Goal: Task Accomplishment & Management: Manage account settings

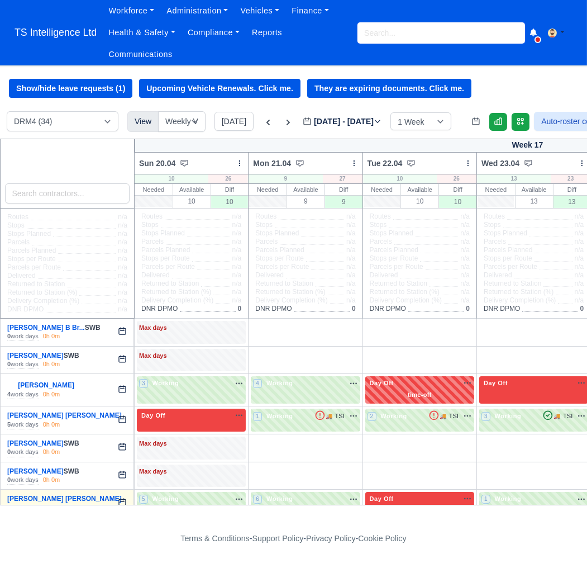
click at [390, 34] on input "search" at bounding box center [442, 32] width 168 height 21
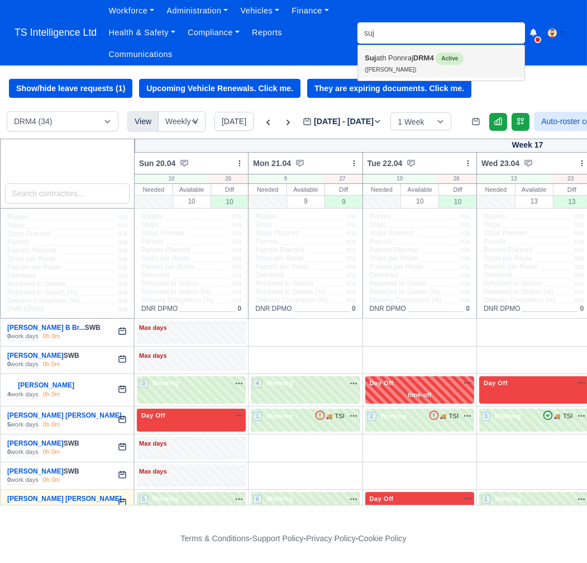
click at [385, 61] on link "Suj ath Ponnraj DRM4 Active (Sujath Ponnraj)" at bounding box center [441, 63] width 166 height 30
type input "[PERSON_NAME]"
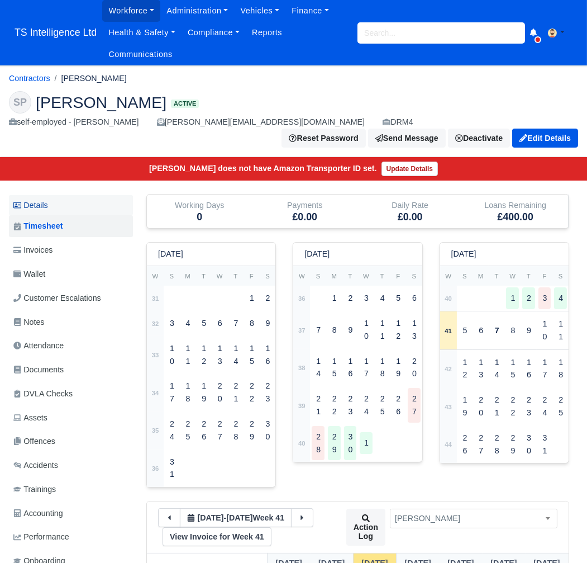
click at [56, 195] on link "Details" at bounding box center [71, 205] width 124 height 21
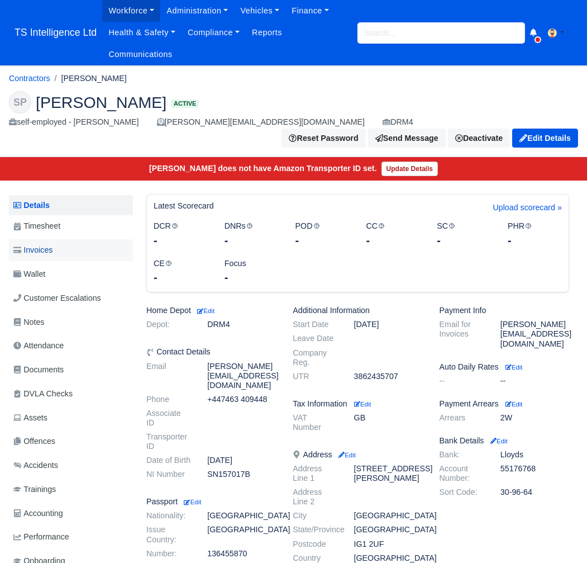
click at [53, 244] on span "Invoices" at bounding box center [32, 250] width 39 height 13
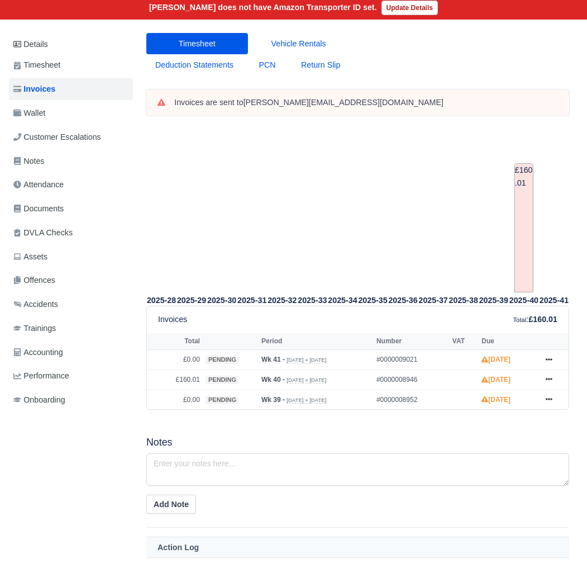
scroll to position [0, 1]
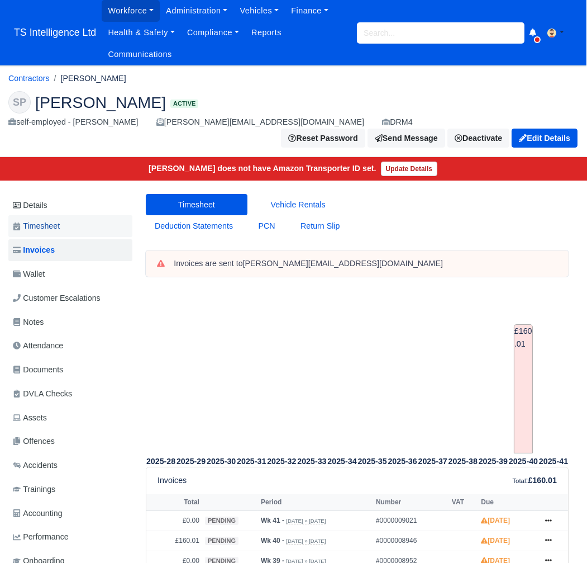
click at [58, 220] on span "Timesheet" at bounding box center [36, 226] width 47 height 13
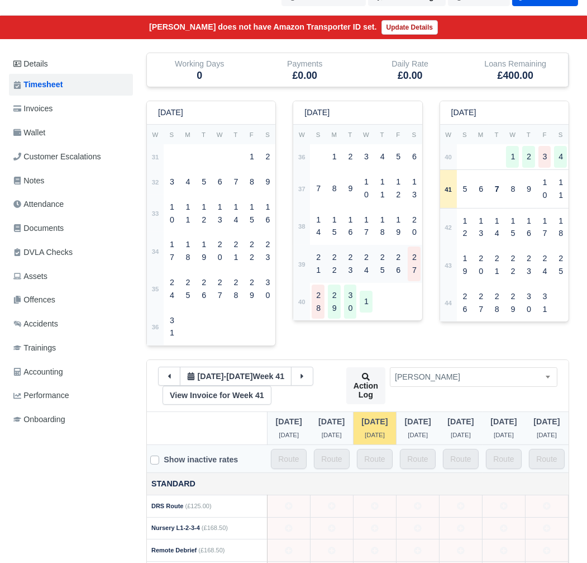
scroll to position [94, 0]
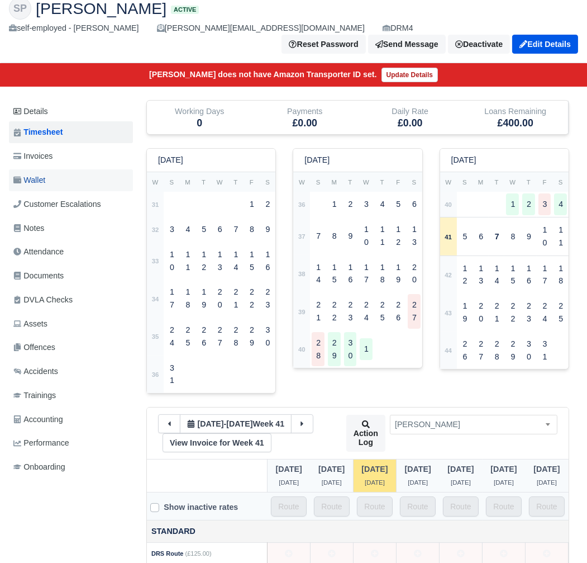
click at [41, 174] on span "Wallet" at bounding box center [29, 180] width 32 height 13
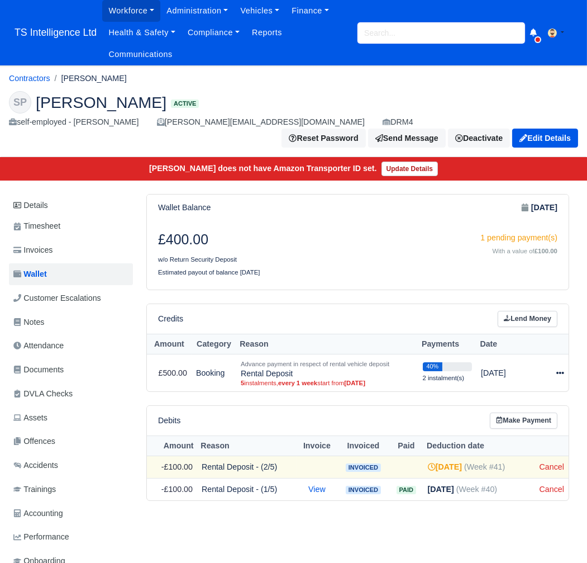
click at [384, 30] on input "search" at bounding box center [442, 32] width 168 height 21
type input "aro"
type input "aron Andemariam"
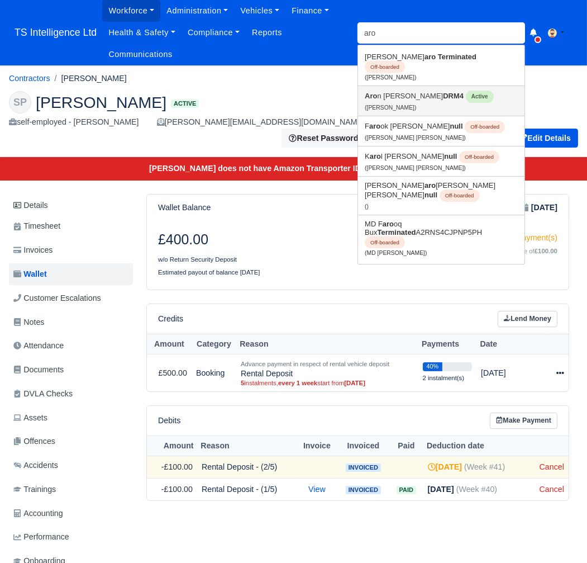
click at [401, 104] on small "(Aron Andemariam)" at bounding box center [390, 107] width 51 height 6
type input "[PERSON_NAME]"
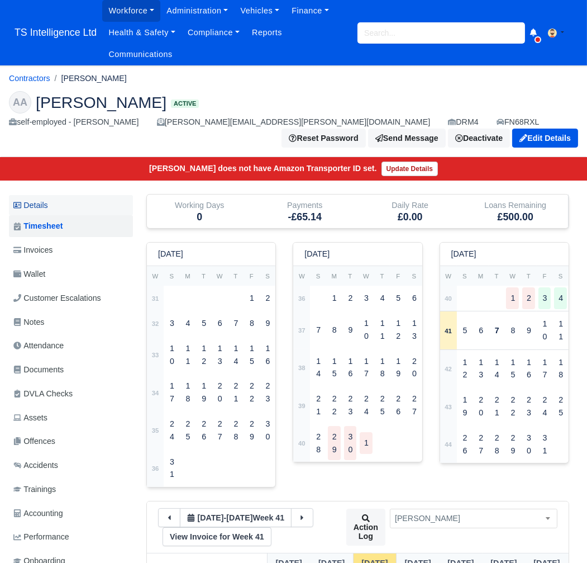
click at [66, 209] on link "Details" at bounding box center [71, 205] width 124 height 21
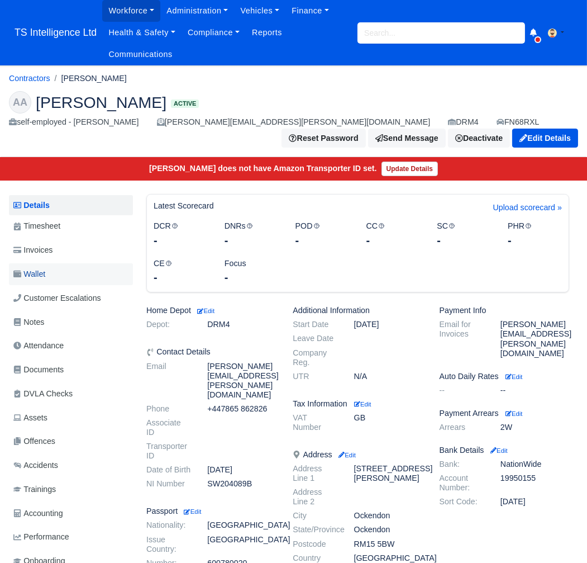
click at [58, 268] on link "Wallet" at bounding box center [71, 274] width 124 height 22
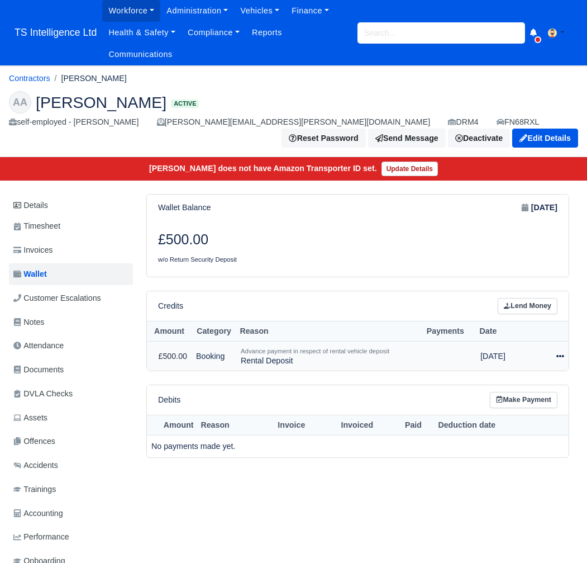
scroll to position [30, 0]
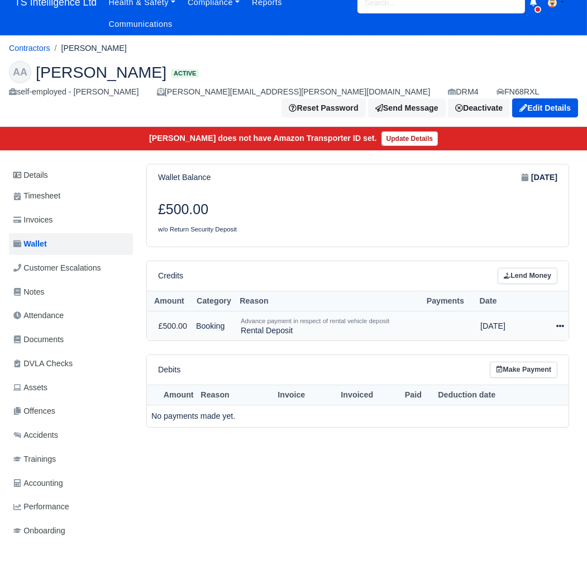
click at [561, 324] on icon at bounding box center [560, 326] width 8 height 8
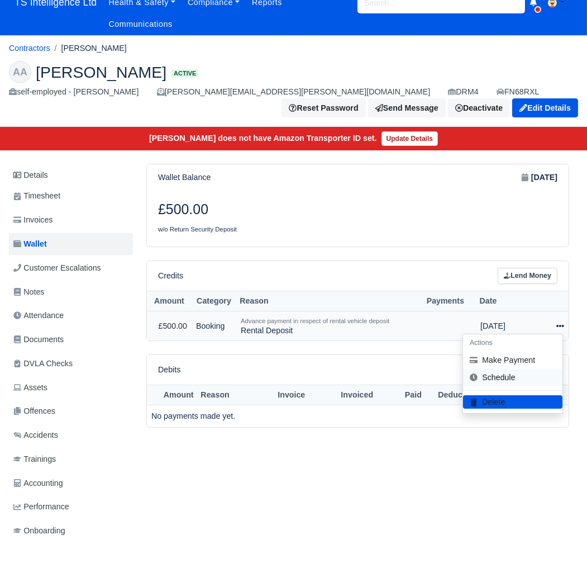
click at [508, 377] on link "Schedule" at bounding box center [512, 376] width 99 height 17
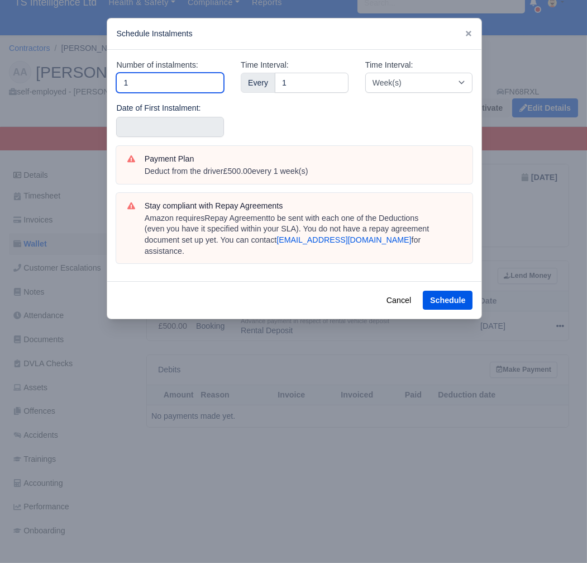
click at [186, 85] on input "1" at bounding box center [170, 83] width 108 height 20
type input "5"
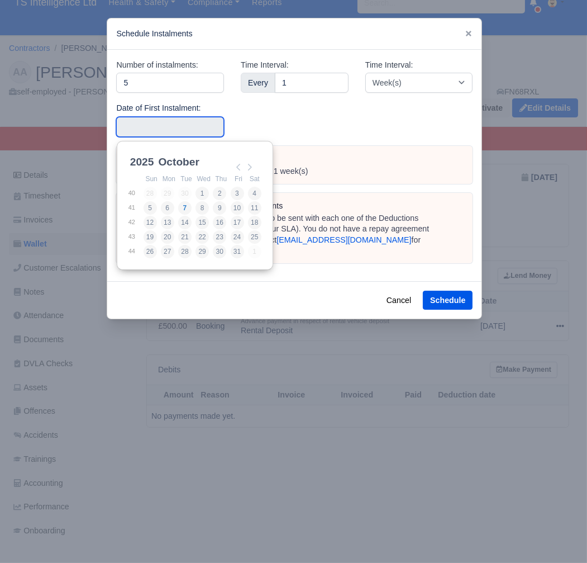
click at [172, 126] on input "Use the arrow keys to pick a date" at bounding box center [170, 127] width 108 height 20
type input "2025-10-03"
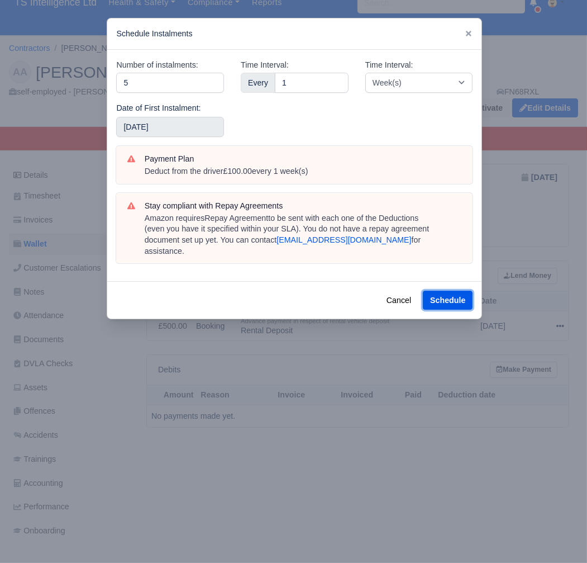
click at [446, 290] on button "Schedule" at bounding box center [448, 299] width 50 height 19
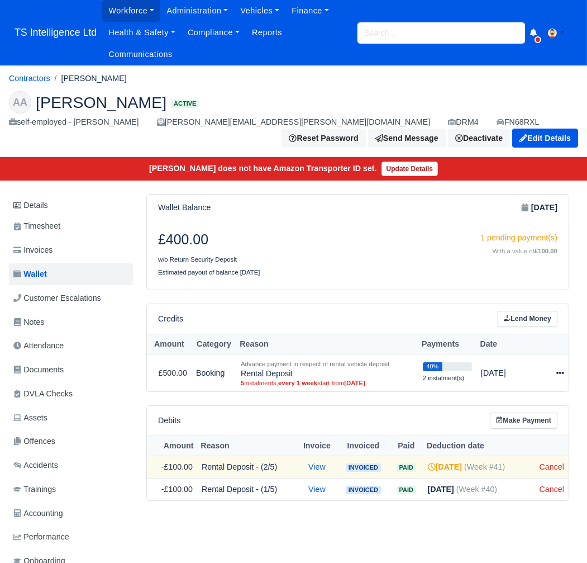
click at [394, 31] on input "search" at bounding box center [442, 32] width 168 height 21
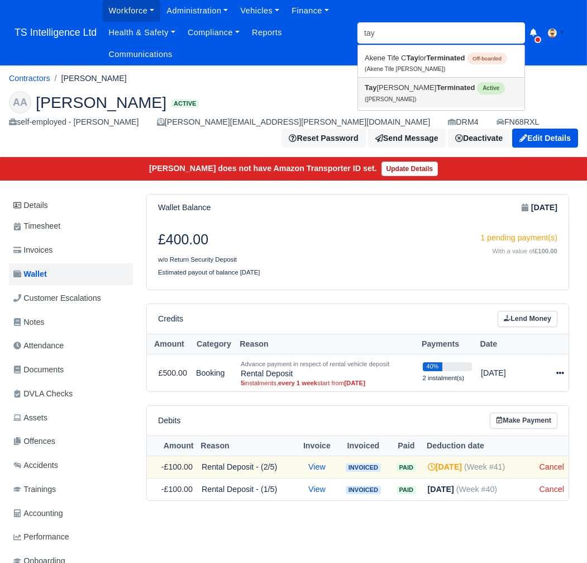
click at [392, 88] on link "Tay yab Rehman Terminated Active (Tayyab Rehman)" at bounding box center [441, 93] width 166 height 30
type input "[PERSON_NAME]"
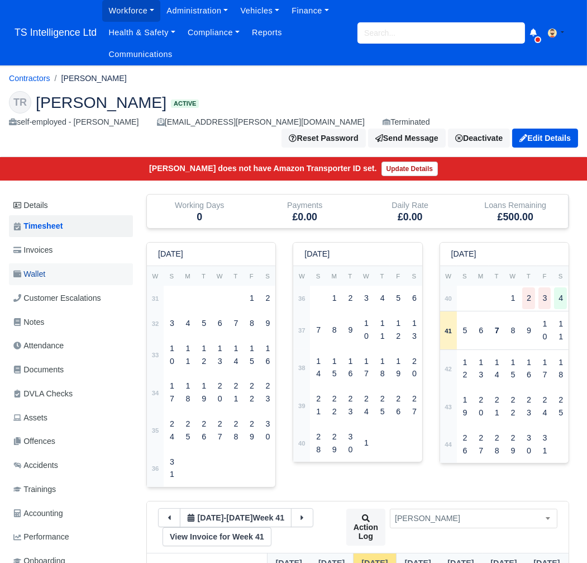
click at [54, 263] on link "Wallet" at bounding box center [71, 274] width 124 height 22
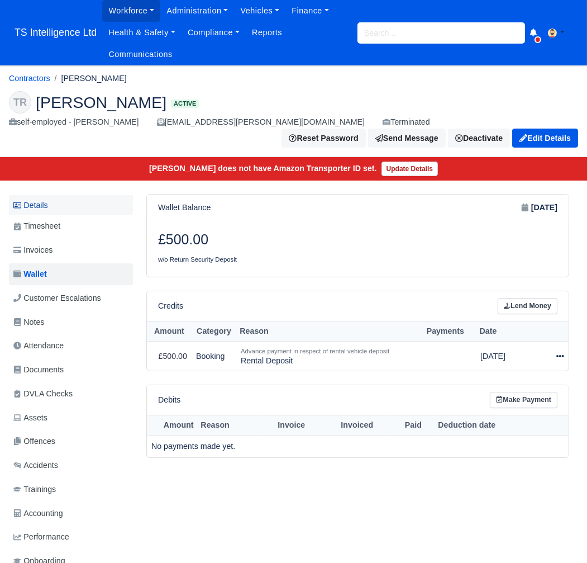
click at [54, 195] on link "Details" at bounding box center [71, 205] width 124 height 21
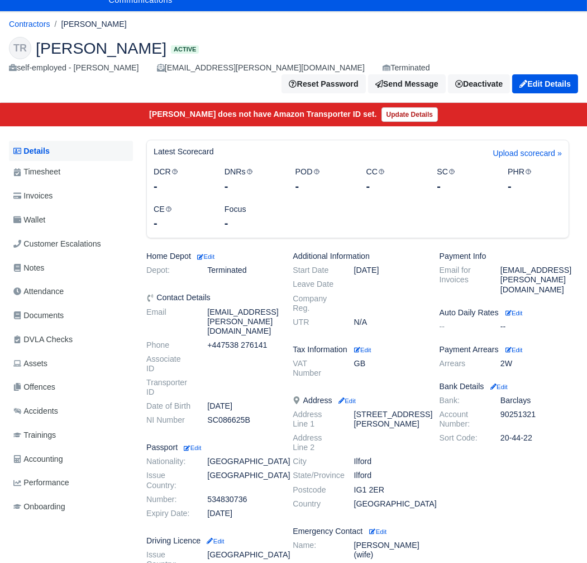
scroll to position [1, 0]
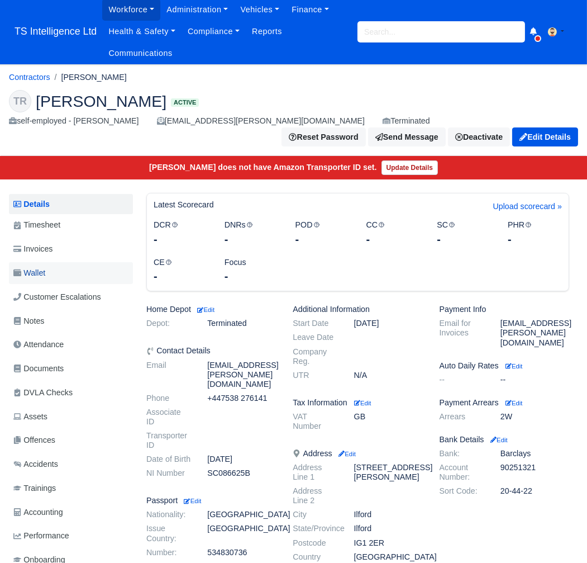
click at [54, 262] on link "Wallet" at bounding box center [71, 273] width 124 height 22
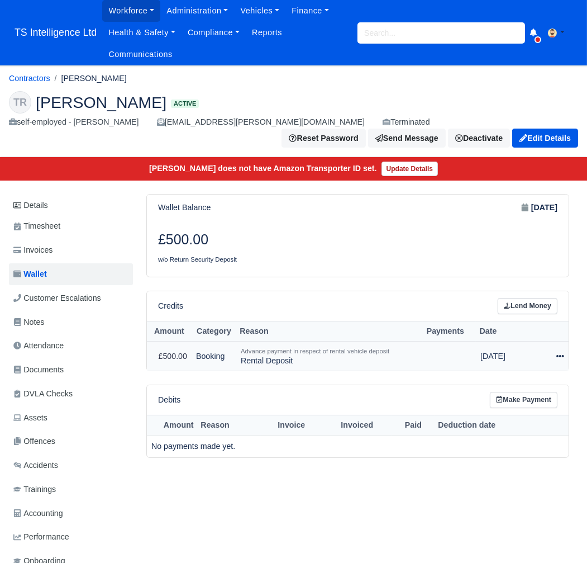
click at [558, 352] on icon at bounding box center [560, 356] width 8 height 8
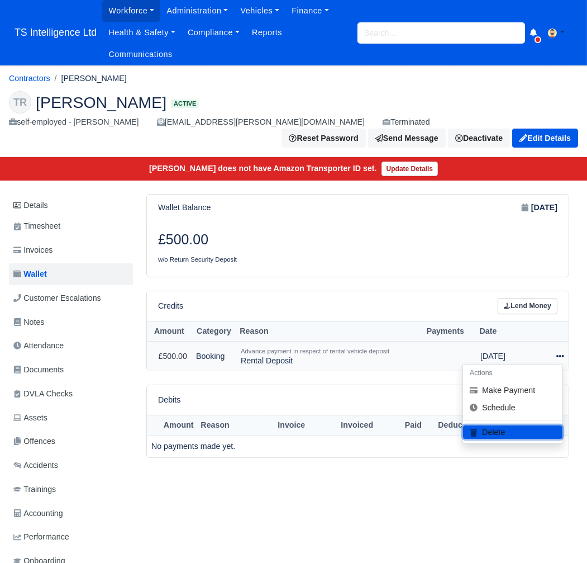
click at [510, 425] on button "Delete" at bounding box center [512, 431] width 99 height 13
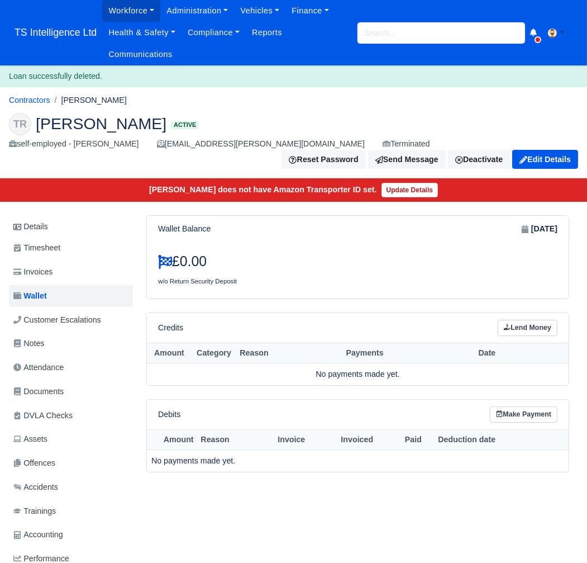
click at [387, 30] on input "search" at bounding box center [442, 32] width 168 height 21
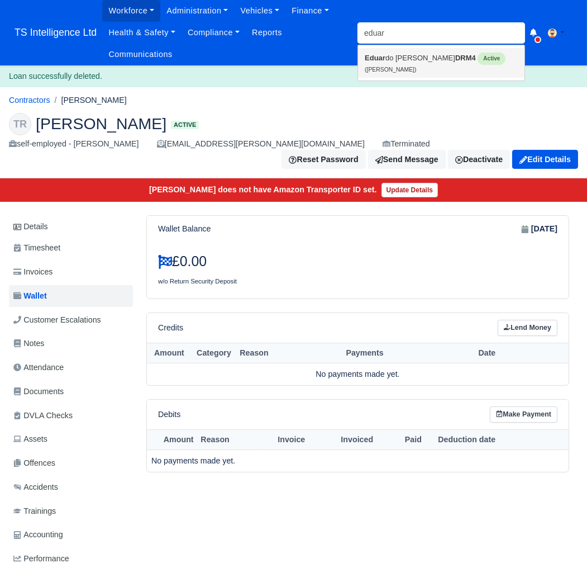
click at [389, 61] on link "Eduar do Pedro DRM4 Active (Eduardo Pedro)" at bounding box center [441, 63] width 166 height 30
type input "[PERSON_NAME]"
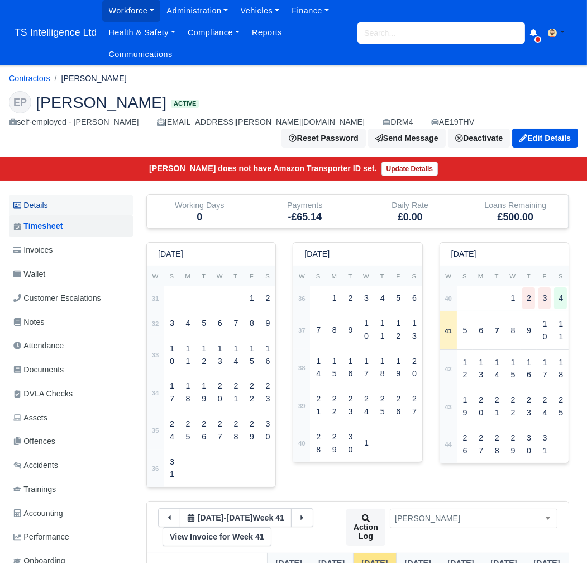
click at [65, 201] on link "Details" at bounding box center [71, 205] width 124 height 21
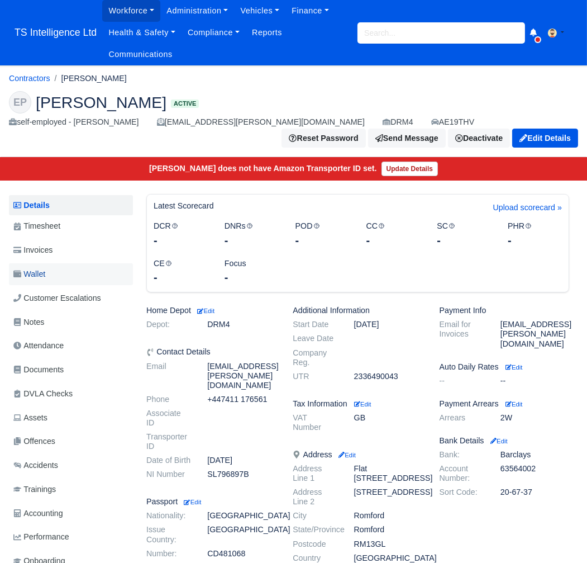
click at [39, 273] on span "Wallet" at bounding box center [29, 274] width 32 height 13
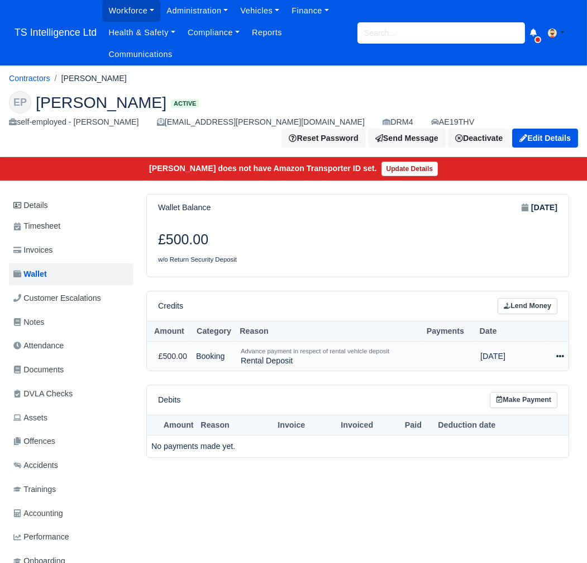
click at [561, 355] on icon at bounding box center [560, 356] width 8 height 8
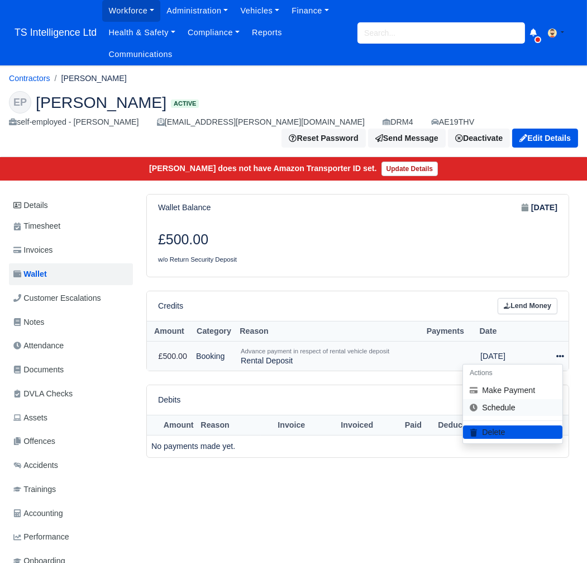
click at [508, 408] on link "Schedule" at bounding box center [512, 406] width 99 height 17
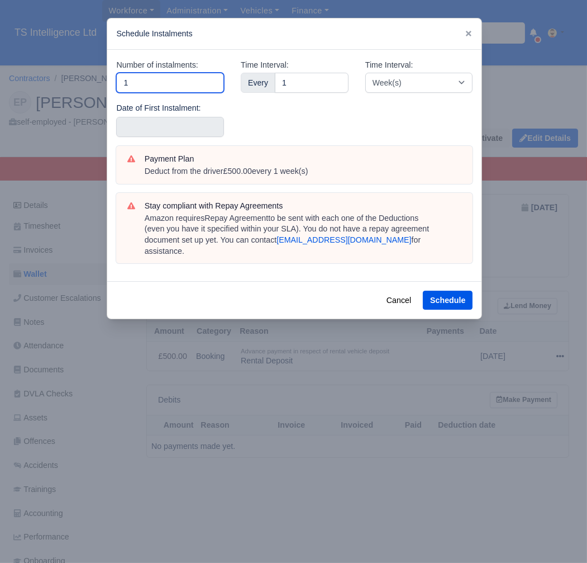
click at [183, 80] on input "1" at bounding box center [170, 83] width 108 height 20
type input "5"
click at [153, 122] on input "text" at bounding box center [170, 127] width 108 height 20
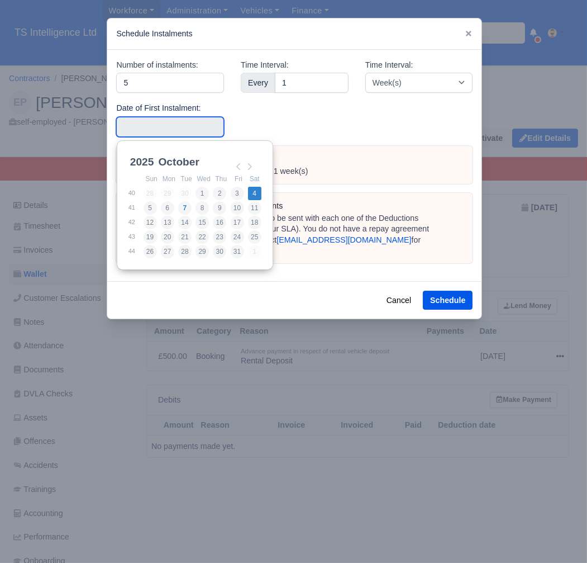
type input "2025-10-04"
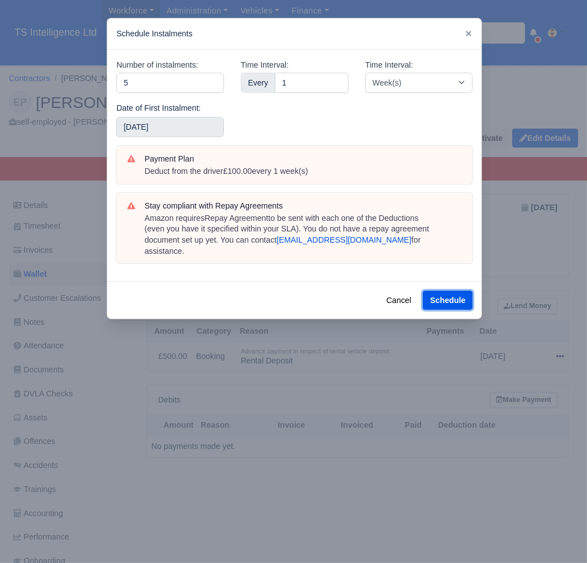
click at [456, 290] on button "Schedule" at bounding box center [448, 299] width 50 height 19
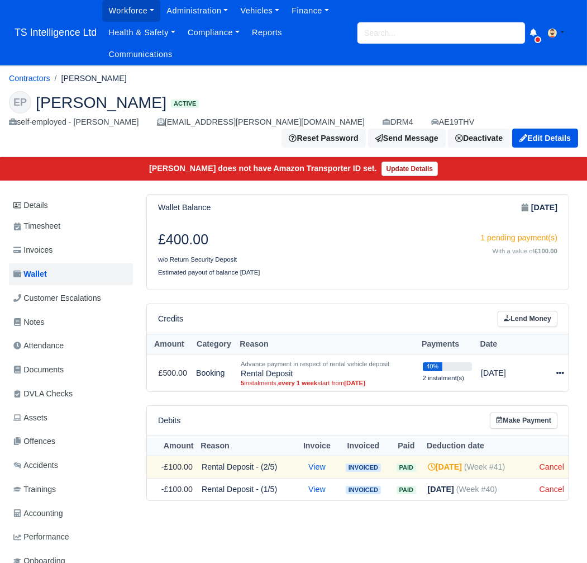
click at [374, 32] on input "search" at bounding box center [442, 32] width 168 height 21
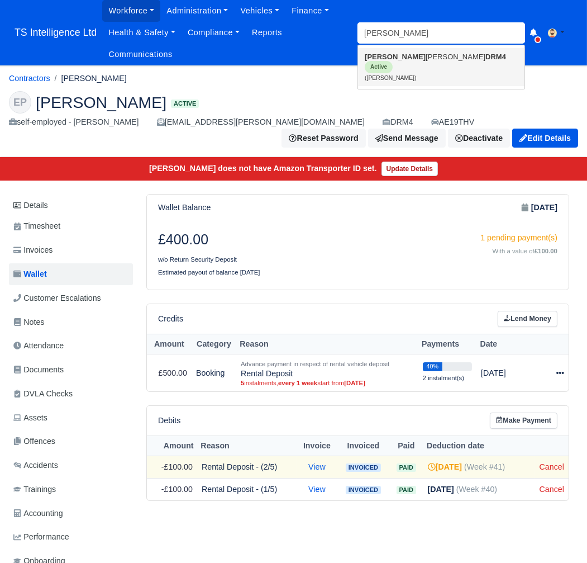
click at [372, 61] on strong "[PERSON_NAME]" at bounding box center [395, 57] width 61 height 8
type input "[PERSON_NAME]"
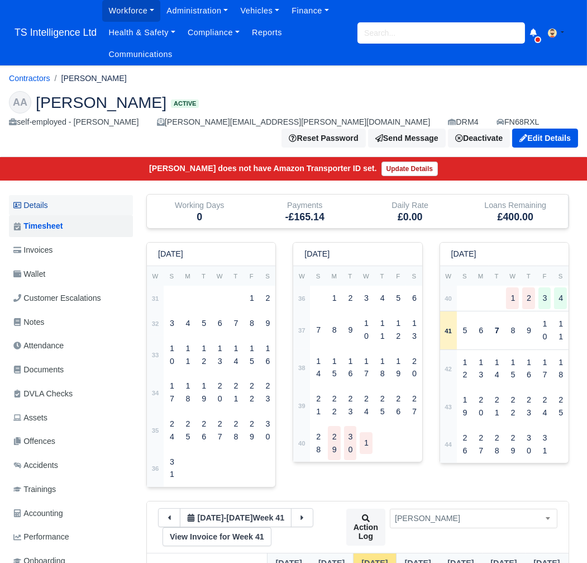
click at [37, 203] on link "Details" at bounding box center [71, 205] width 124 height 21
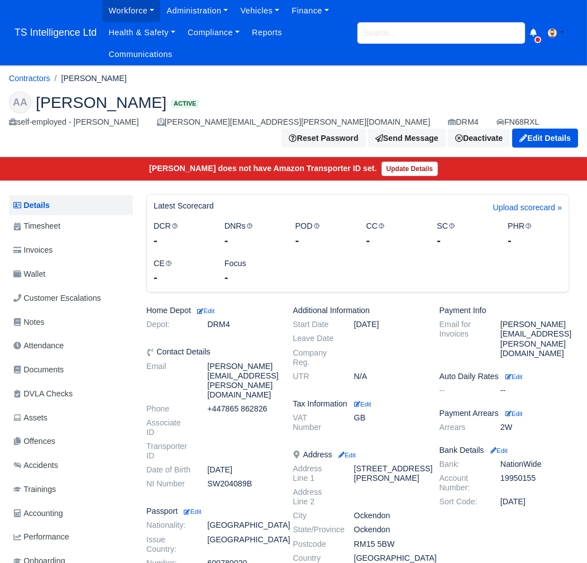
click at [404, 27] on input "search" at bounding box center [442, 32] width 168 height 21
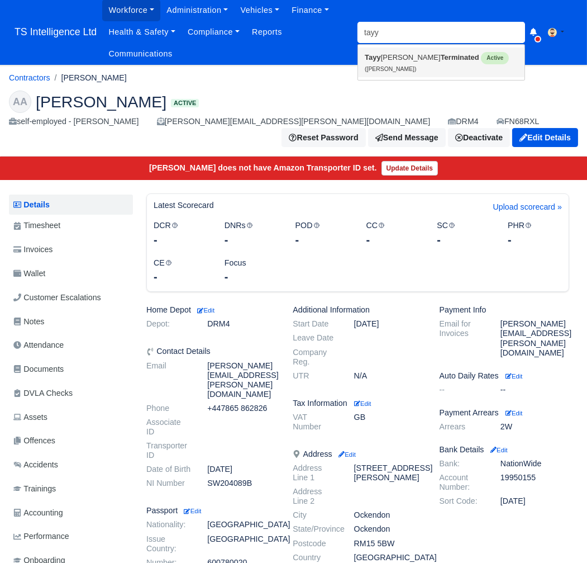
click at [408, 57] on link "Tayy ab Rehman Terminated Active (Tayyab Rehman)" at bounding box center [441, 62] width 166 height 30
type input "[PERSON_NAME]"
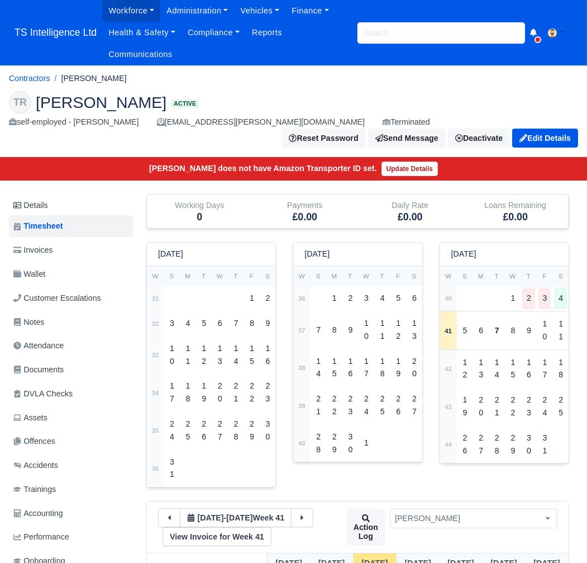
click at [400, 32] on input "search" at bounding box center [442, 32] width 168 height 21
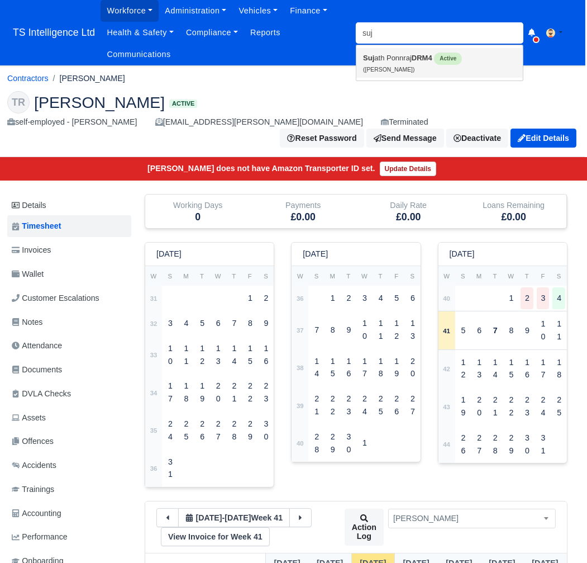
click at [397, 61] on link "Suj ath Ponnraj DRM4 Active (Sujath Ponnraj)" at bounding box center [439, 63] width 166 height 30
type input "[PERSON_NAME]"
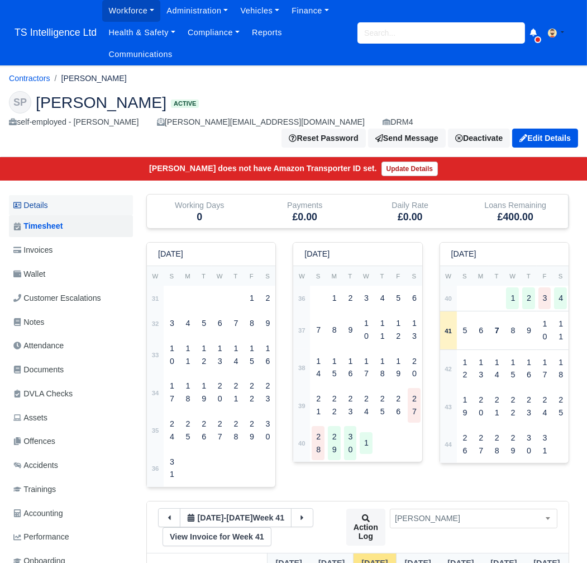
click at [39, 195] on link "Details" at bounding box center [71, 205] width 124 height 21
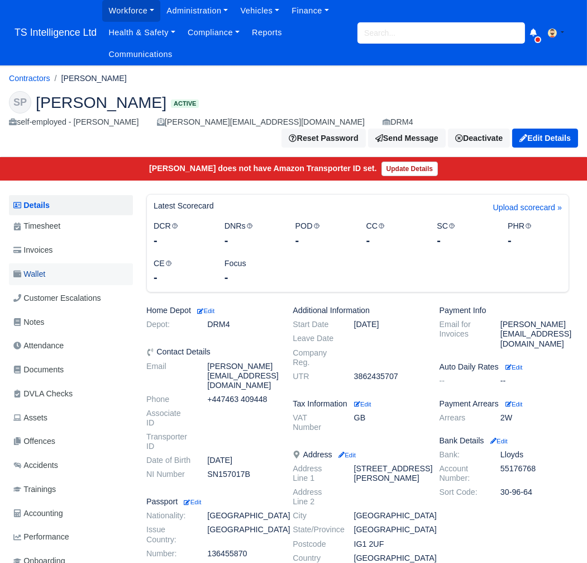
click at [45, 268] on span "Wallet" at bounding box center [29, 274] width 32 height 13
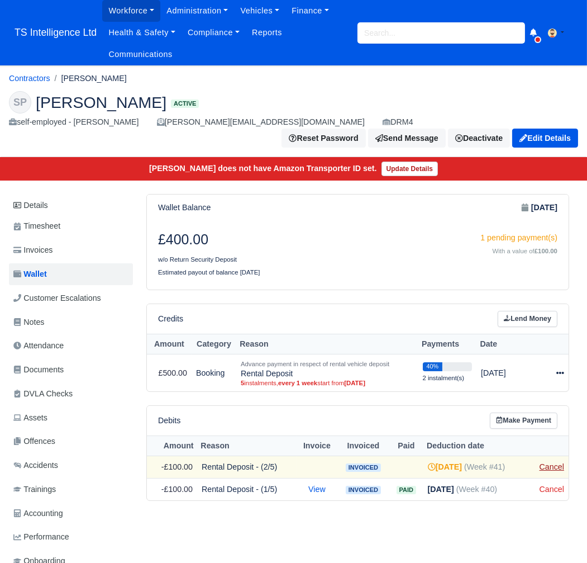
click at [550, 462] on link "Cancel" at bounding box center [552, 466] width 25 height 9
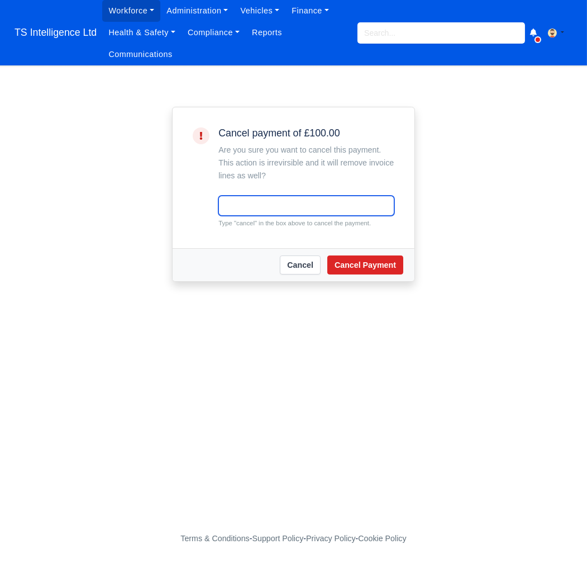
click at [254, 200] on input "text" at bounding box center [306, 206] width 176 height 20
type input "cancel"
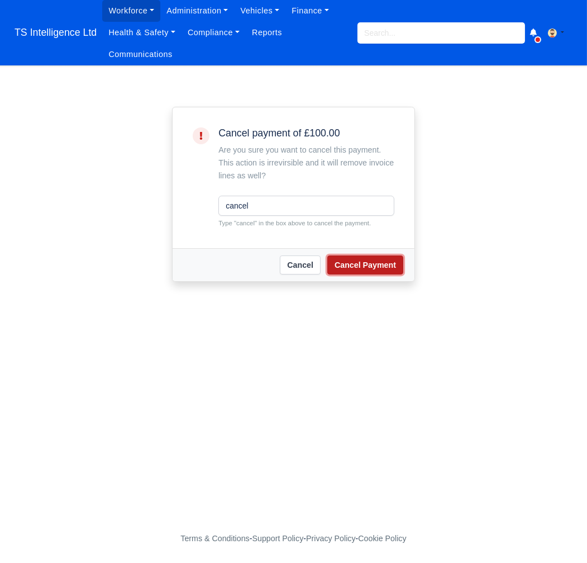
click at [350, 264] on button "Cancel Payment" at bounding box center [365, 264] width 76 height 19
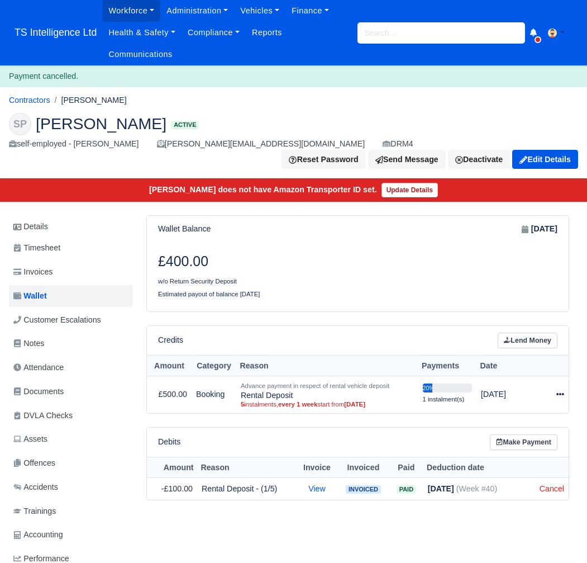
scroll to position [7, 0]
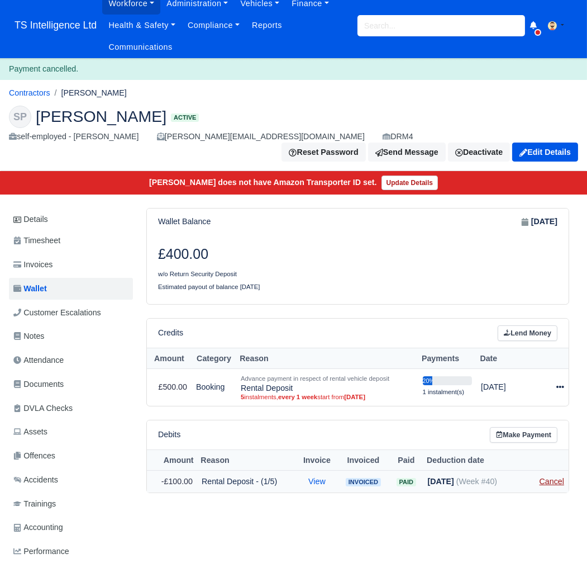
click at [550, 477] on link "Cancel" at bounding box center [552, 481] width 25 height 9
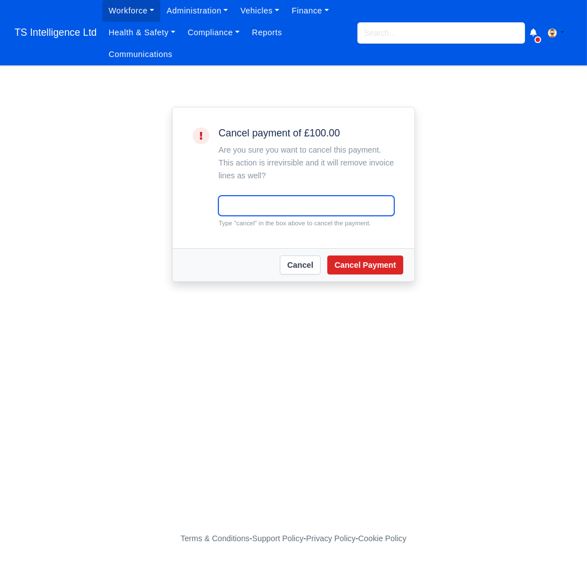
drag, startPoint x: 0, startPoint y: 0, endPoint x: 269, endPoint y: 206, distance: 339.1
click at [270, 206] on input "text" at bounding box center [306, 206] width 176 height 20
type input "cancel"
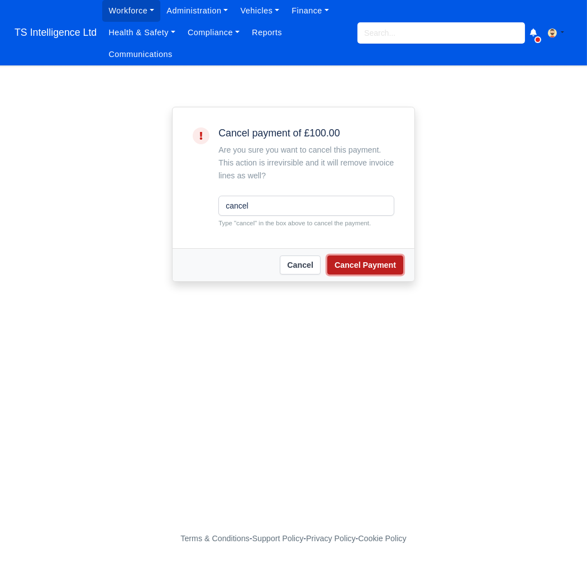
click at [368, 269] on button "Cancel Payment" at bounding box center [365, 264] width 76 height 19
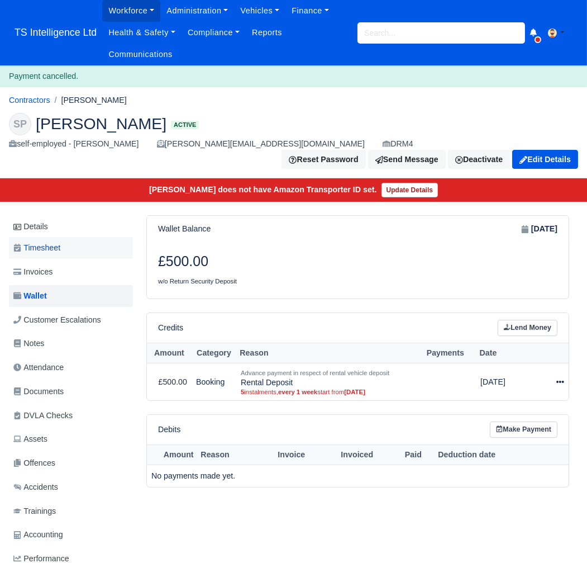
click at [48, 241] on span "Timesheet" at bounding box center [36, 247] width 47 height 13
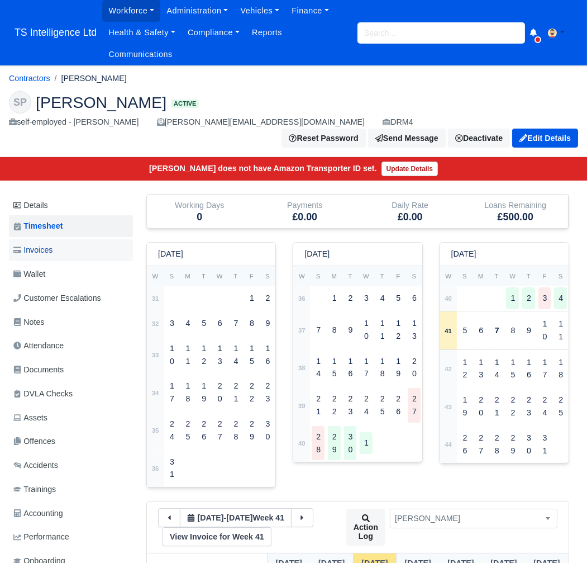
click at [55, 239] on link "Invoices" at bounding box center [71, 250] width 124 height 22
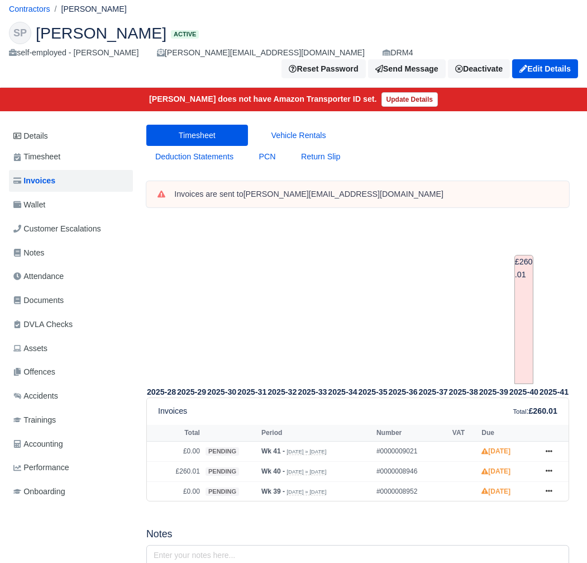
scroll to position [132, 0]
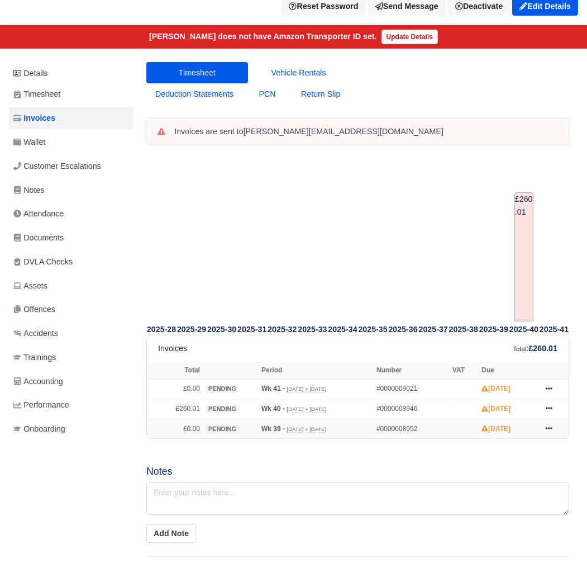
click at [548, 425] on icon at bounding box center [549, 428] width 7 height 7
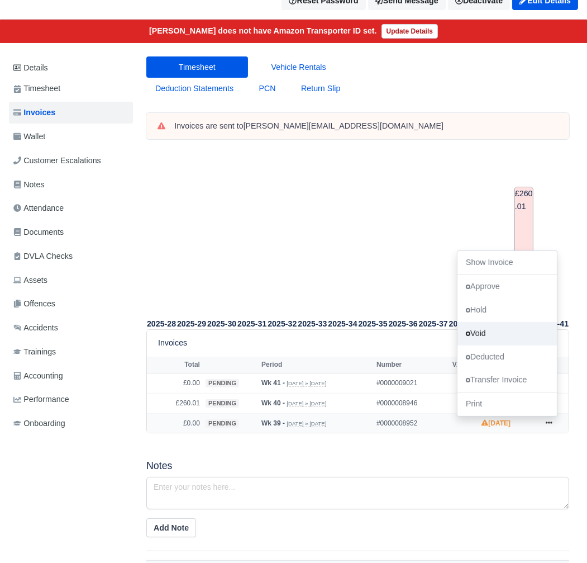
scroll to position [140, 0]
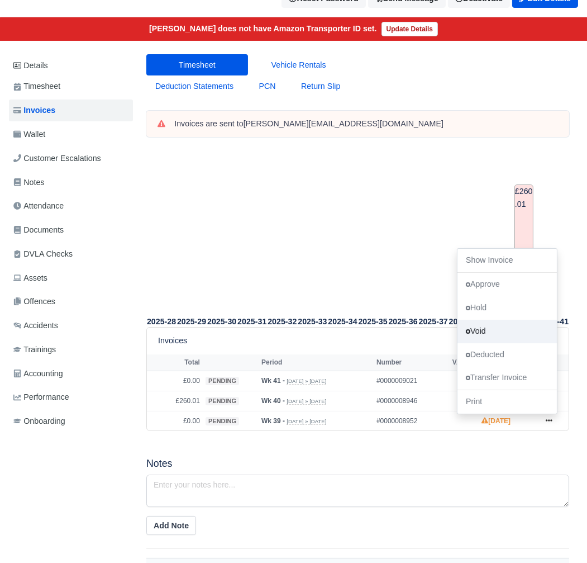
drag, startPoint x: 489, startPoint y: 309, endPoint x: 459, endPoint y: 316, distance: 30.4
click at [489, 319] on link "Void" at bounding box center [507, 330] width 99 height 23
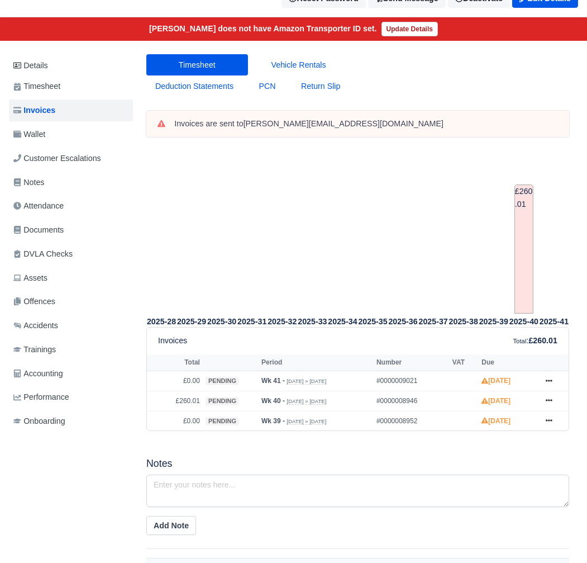
scroll to position [0, 0]
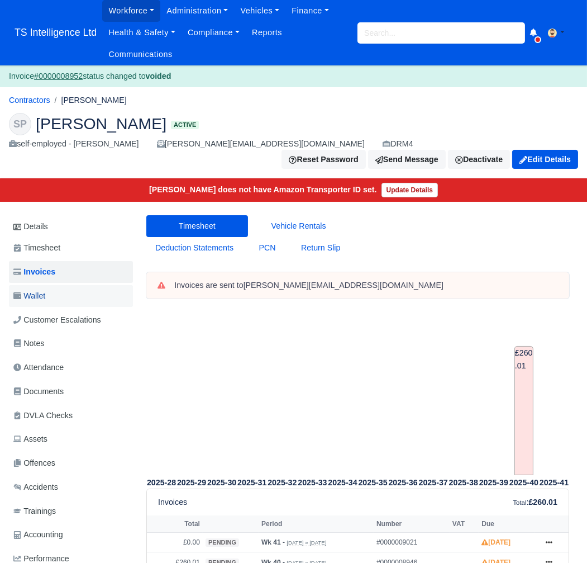
click at [54, 285] on link "Wallet" at bounding box center [71, 296] width 124 height 22
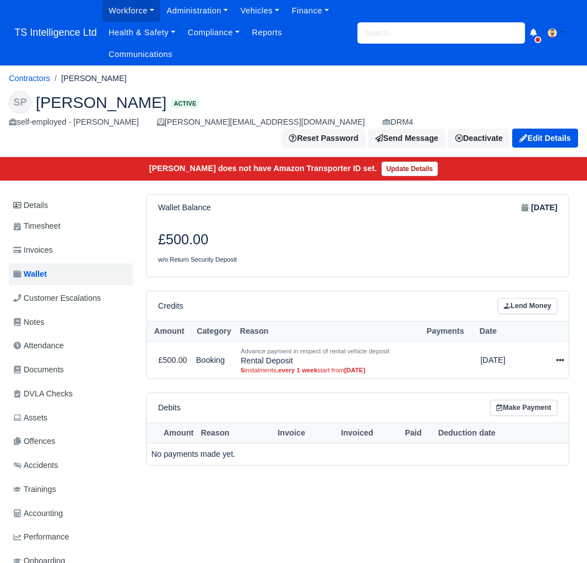
scroll to position [60, 0]
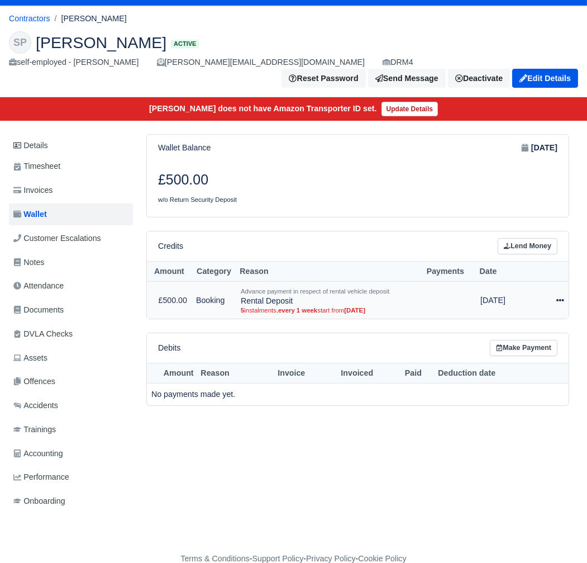
click at [557, 299] on icon at bounding box center [560, 300] width 8 height 2
click at [519, 353] on button "Delete" at bounding box center [512, 359] width 99 height 13
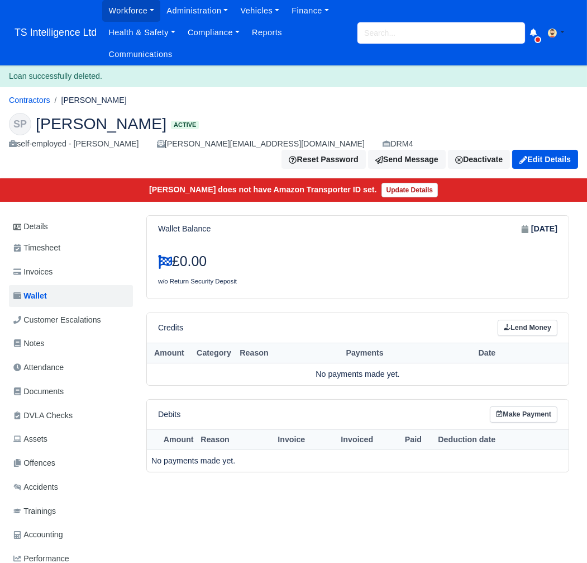
click at [386, 39] on input "search" at bounding box center [442, 32] width 168 height 21
type input "tayy"
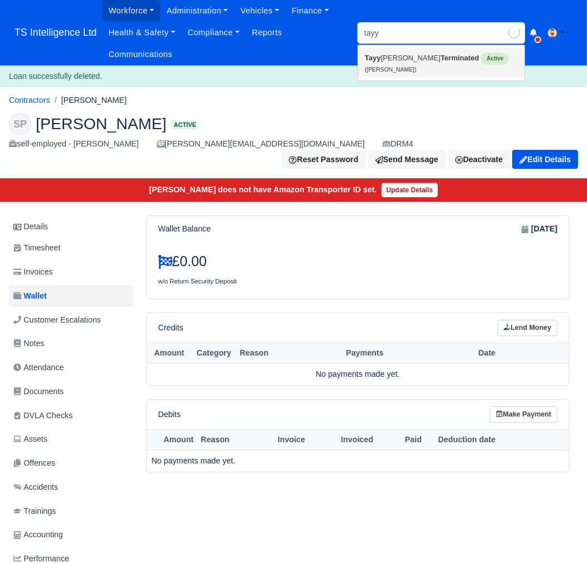
type input "tayyab Rehman"
click at [391, 66] on small "(Tayyab Rehman)" at bounding box center [390, 69] width 51 height 6
type input "[PERSON_NAME]"
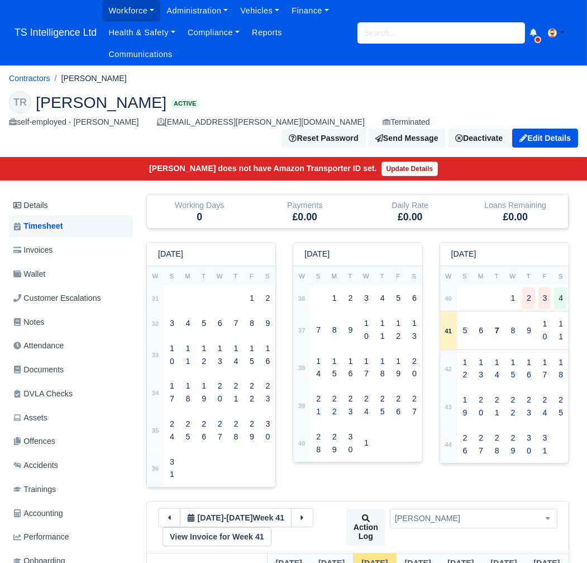
click at [65, 217] on link "Timesheet" at bounding box center [71, 226] width 124 height 22
click at [566, 128] on link "Edit Details" at bounding box center [545, 137] width 66 height 19
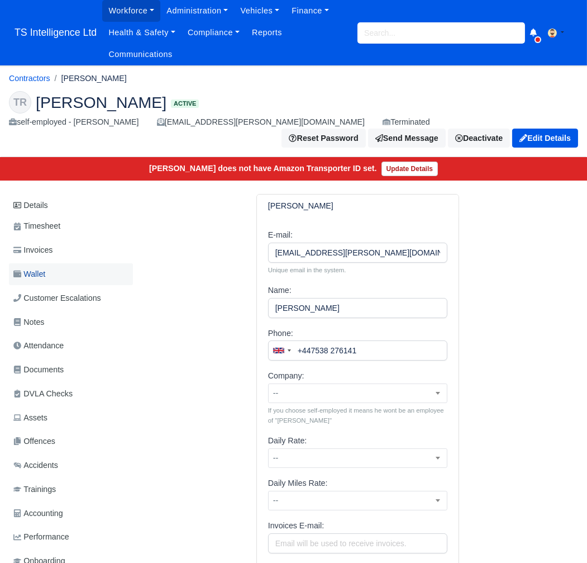
click at [35, 268] on span "Wallet" at bounding box center [29, 274] width 32 height 13
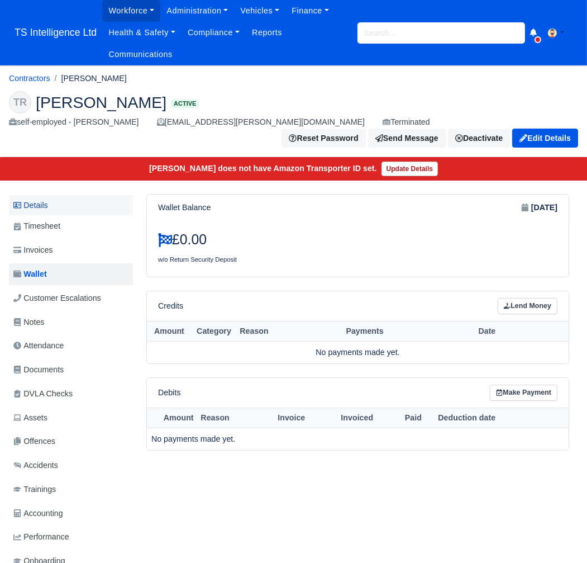
click at [64, 195] on link "Details" at bounding box center [71, 205] width 124 height 21
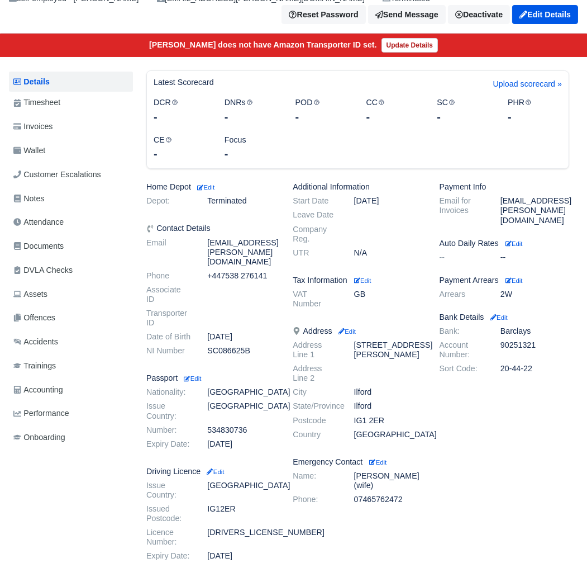
scroll to position [67, 0]
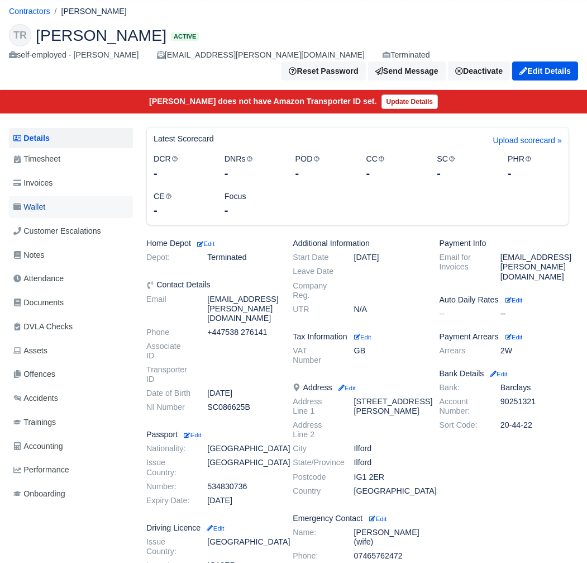
click at [50, 196] on link "Wallet" at bounding box center [71, 207] width 124 height 22
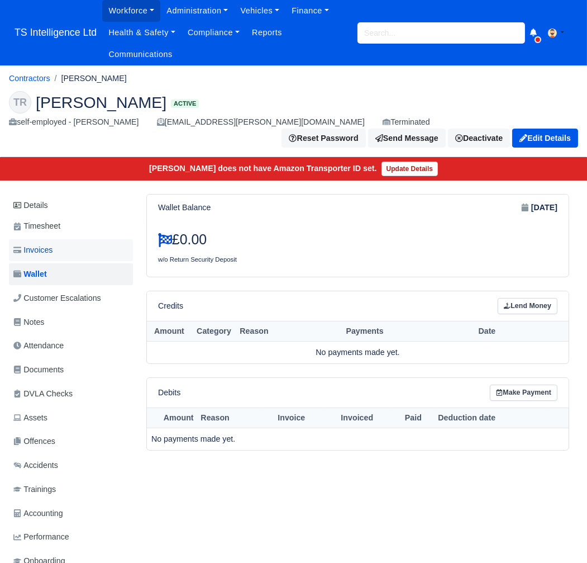
click at [59, 239] on link "Invoices" at bounding box center [71, 250] width 124 height 22
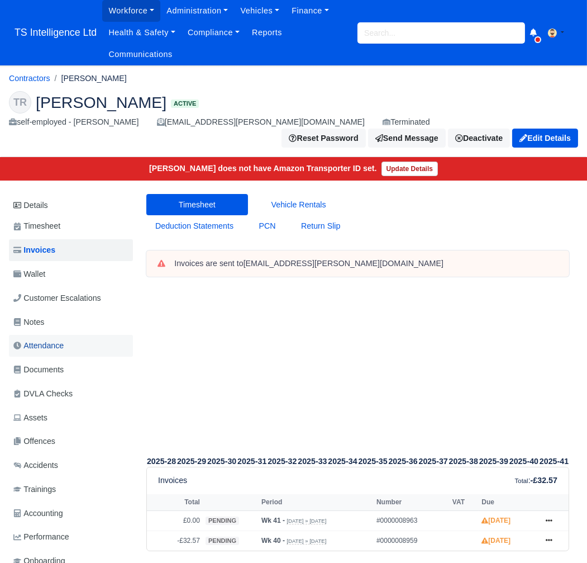
scroll to position [70, 0]
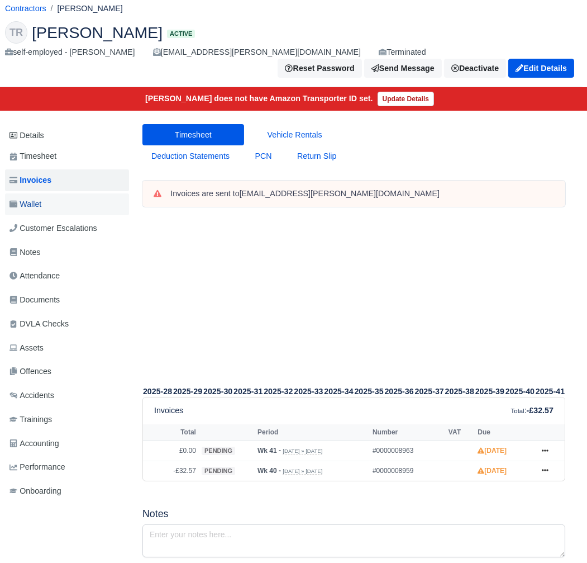
click at [63, 193] on link "Wallet" at bounding box center [67, 204] width 124 height 22
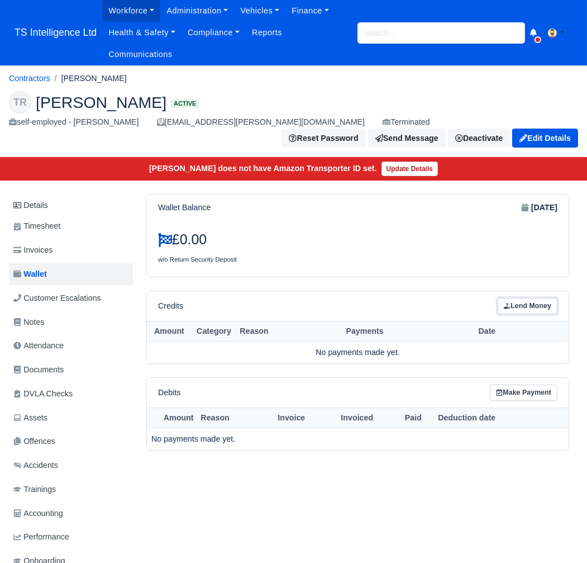
click at [531, 298] on link "Lend Money" at bounding box center [528, 306] width 60 height 16
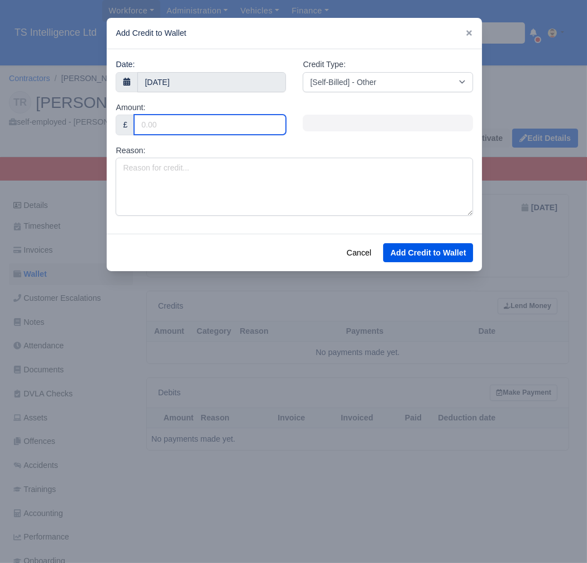
click at [218, 123] on input "Amount:" at bounding box center [210, 125] width 152 height 20
type input "500"
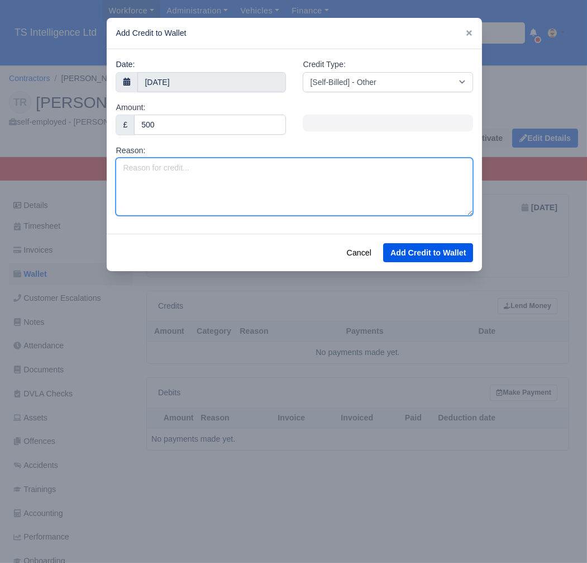
click at [190, 179] on textarea "Reason:" at bounding box center [295, 187] width 358 height 58
type textarea "Rental Deposit"
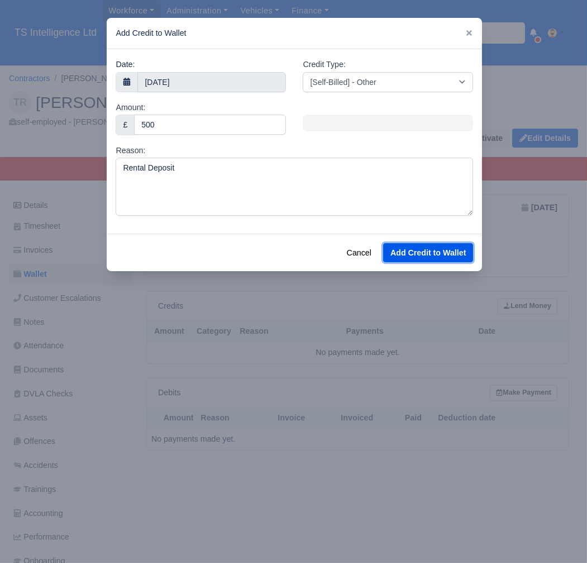
click at [426, 258] on button "Add Credit to Wallet" at bounding box center [428, 252] width 90 height 19
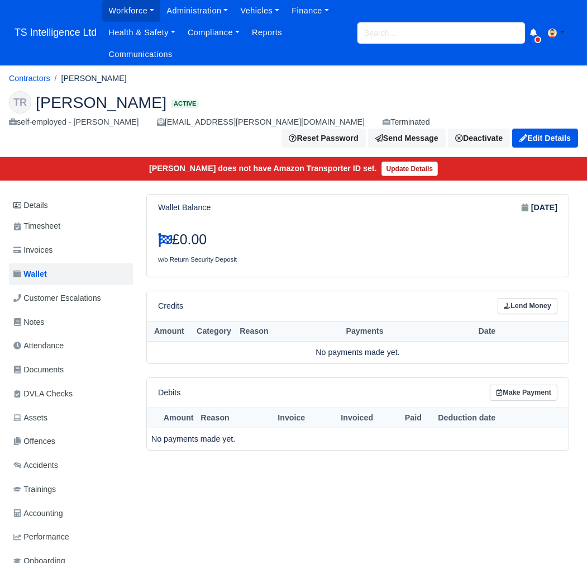
click at [369, 31] on input "search" at bounding box center [442, 32] width 168 height 21
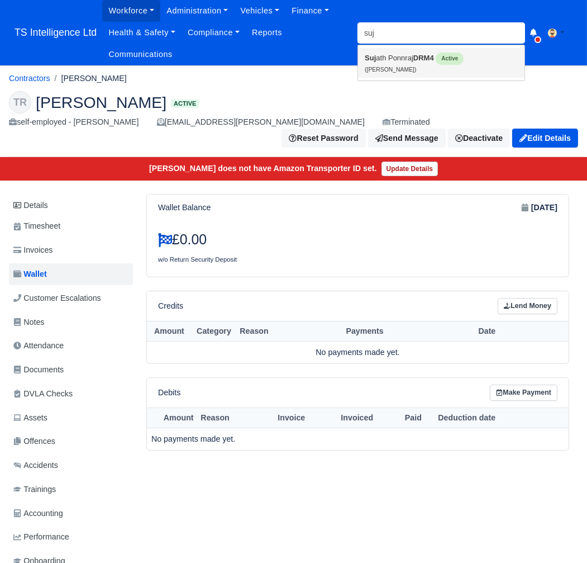
click at [376, 66] on small "(Sujath Ponnraj)" at bounding box center [390, 69] width 51 height 6
type input "[PERSON_NAME]"
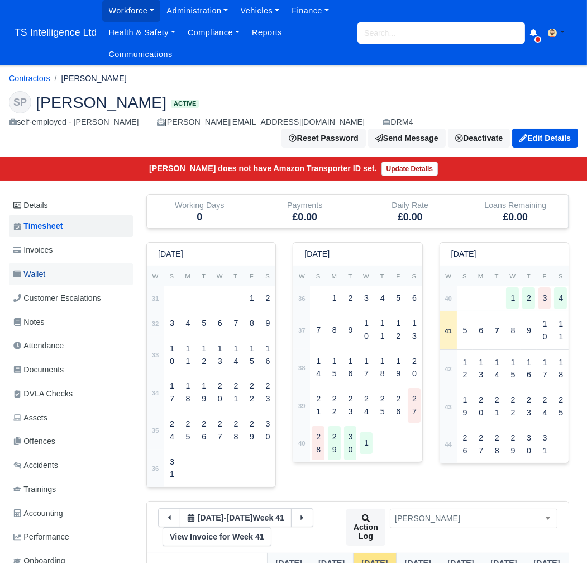
click at [41, 268] on span "Wallet" at bounding box center [29, 274] width 32 height 13
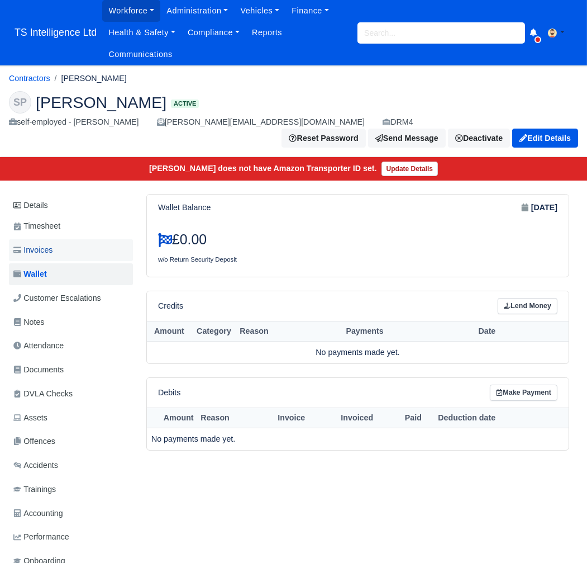
click at [61, 239] on link "Invoices" at bounding box center [71, 250] width 124 height 22
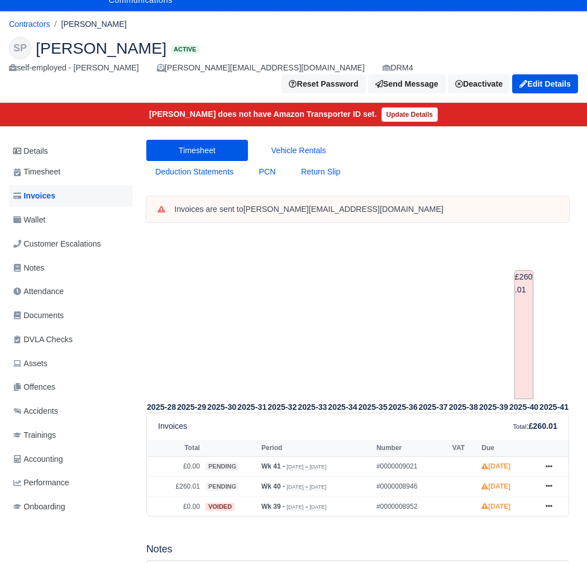
scroll to position [39, 0]
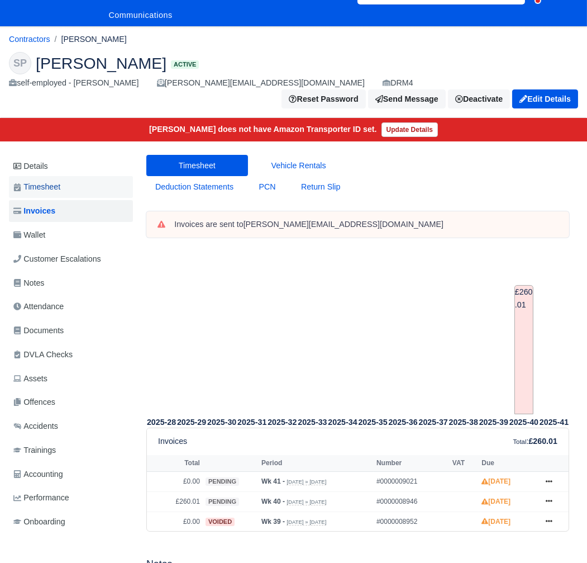
click at [59, 180] on span "Timesheet" at bounding box center [36, 186] width 47 height 13
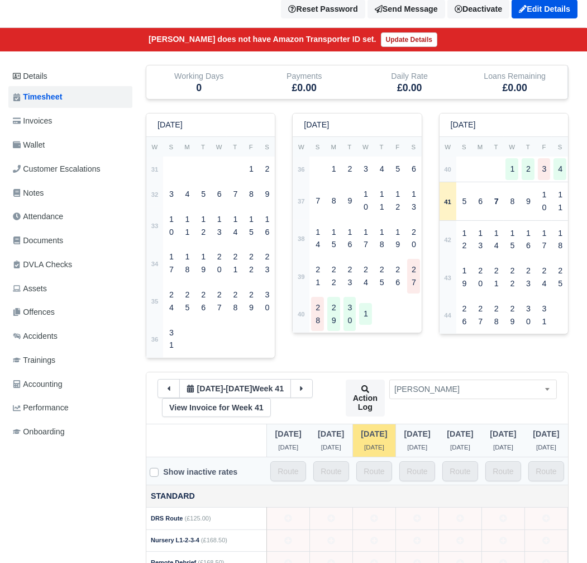
scroll to position [127, 3]
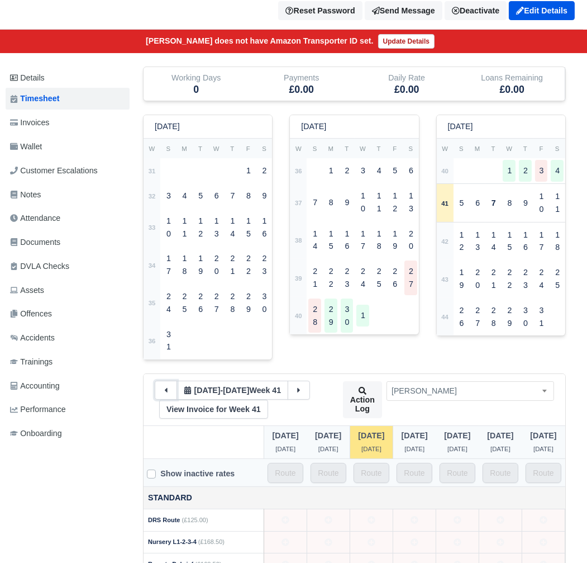
click at [158, 380] on button at bounding box center [166, 389] width 22 height 19
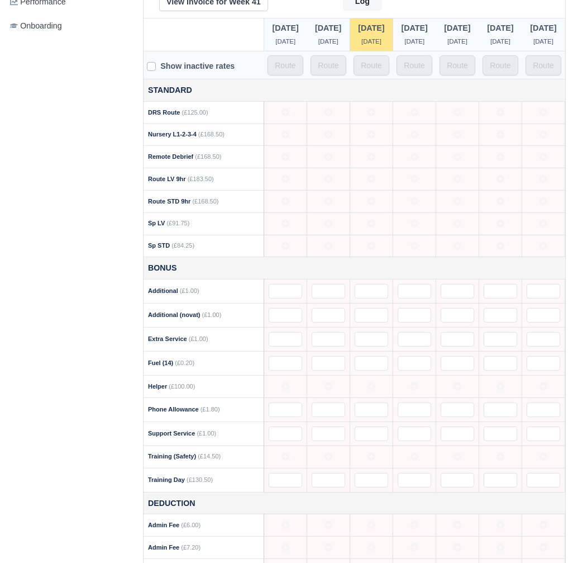
scroll to position [239, 3]
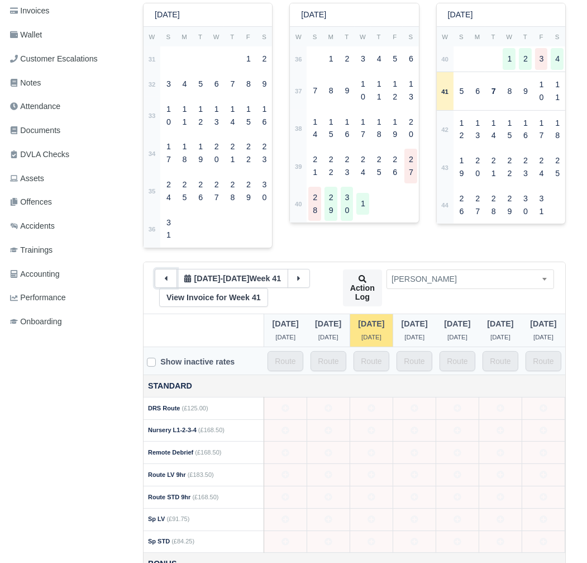
click at [168, 274] on icon at bounding box center [166, 278] width 8 height 8
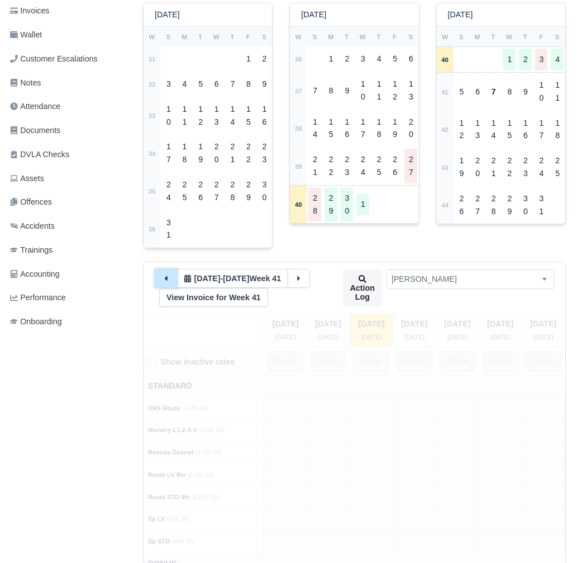
type input "52"
type input "3"
type input "60"
type input "65"
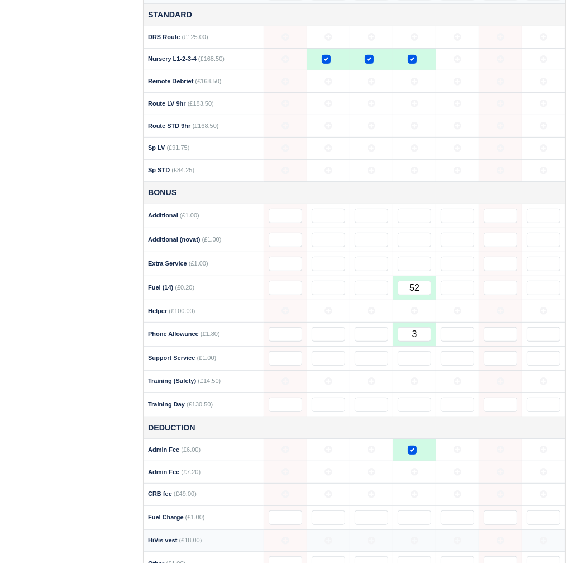
scroll to position [705, 3]
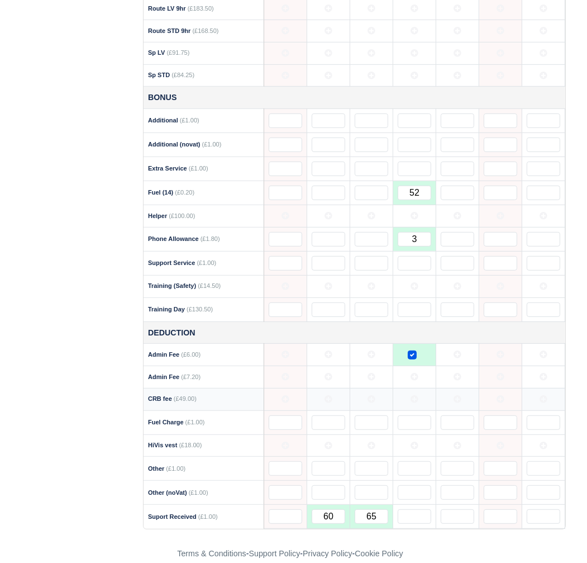
click at [412, 395] on icon at bounding box center [415, 399] width 8 height 8
click at [410, 434] on td at bounding box center [414, 445] width 43 height 22
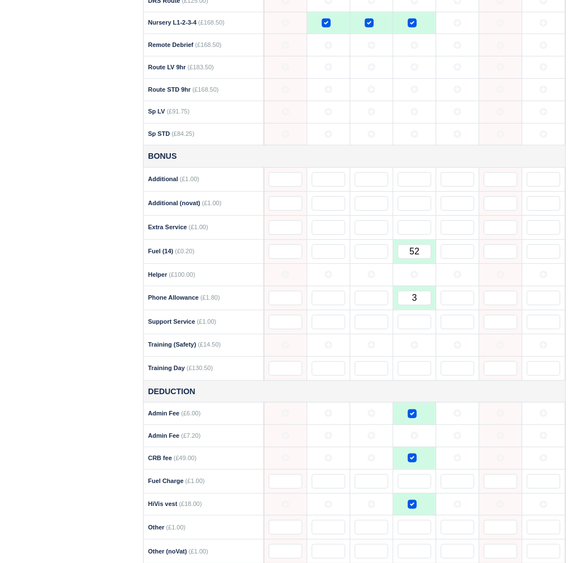
scroll to position [643, 3]
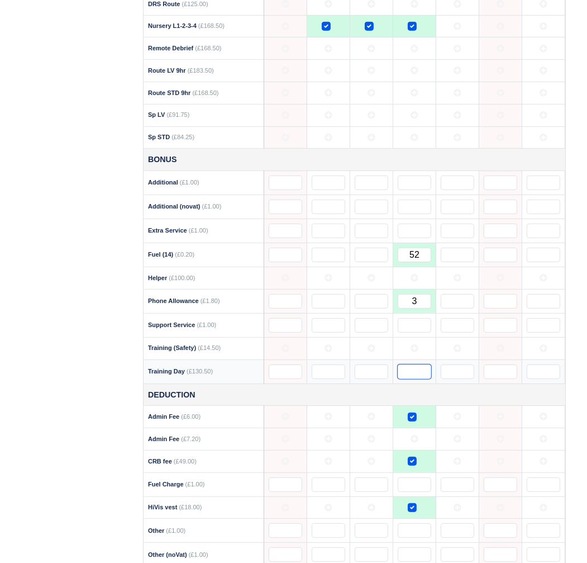
click at [417, 364] on input "text" at bounding box center [415, 371] width 34 height 15
click at [414, 337] on td at bounding box center [414, 348] width 43 height 22
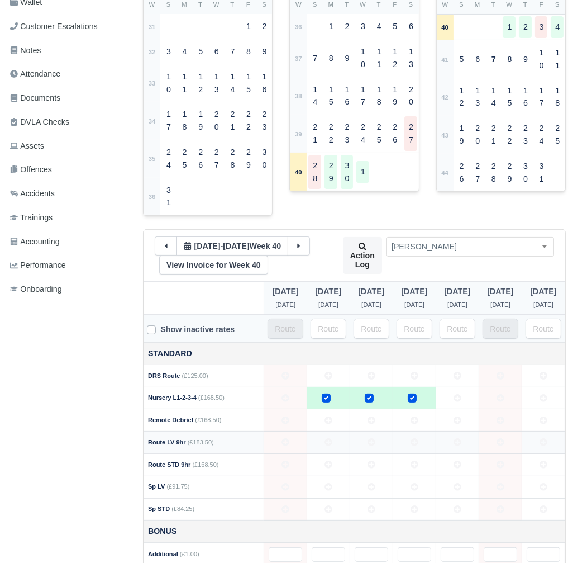
scroll to position [271, 3]
click at [240, 256] on link "View Invoice for Week 40" at bounding box center [213, 265] width 109 height 19
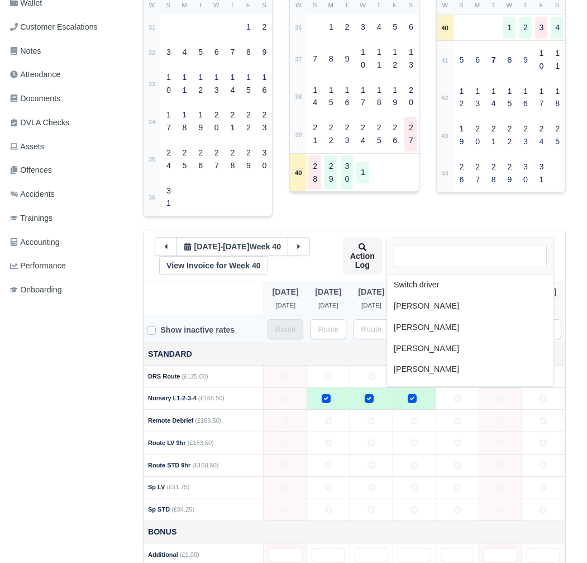
click at [472, 240] on span "[PERSON_NAME]" at bounding box center [470, 247] width 166 height 14
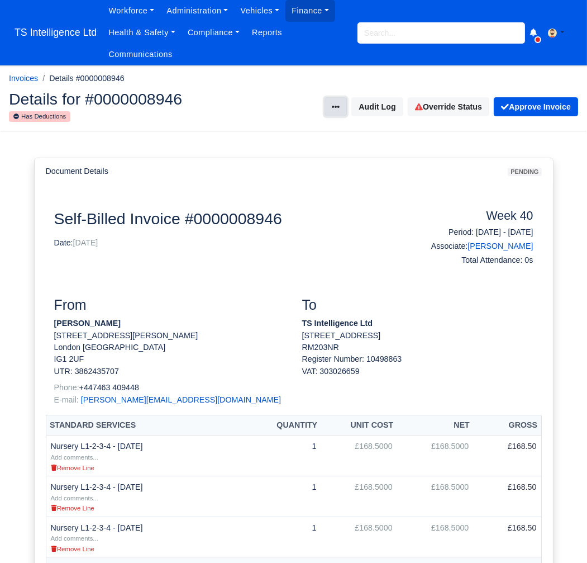
click at [325, 106] on button at bounding box center [336, 106] width 22 height 19
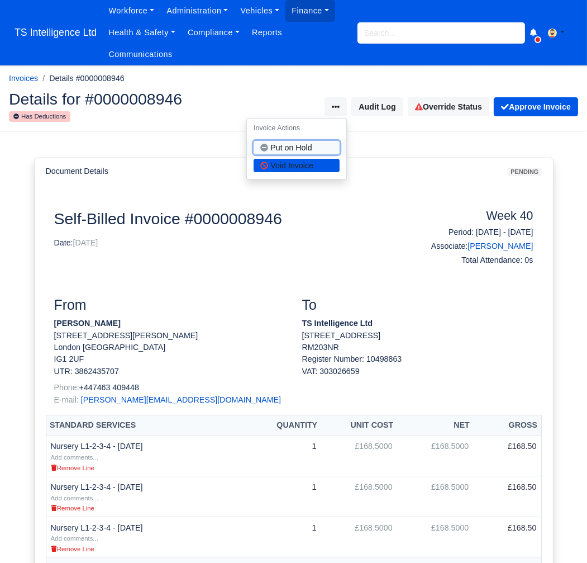
click at [294, 150] on button "Put on Hold" at bounding box center [297, 146] width 86 height 13
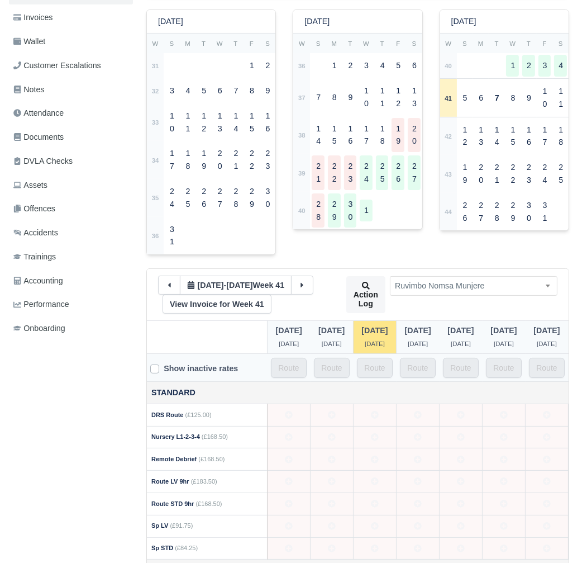
scroll to position [340, 0]
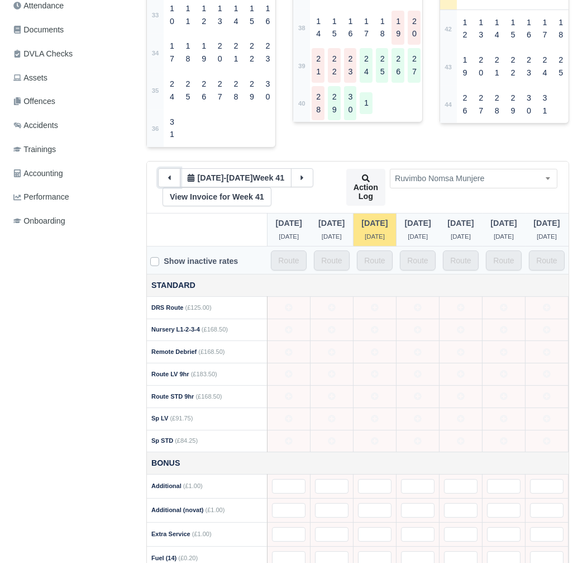
click at [174, 179] on button at bounding box center [169, 177] width 22 height 19
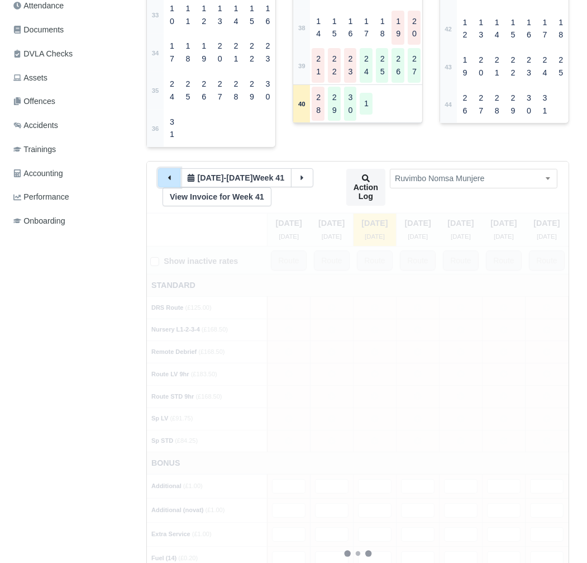
type input "45"
type input "5"
type input "120"
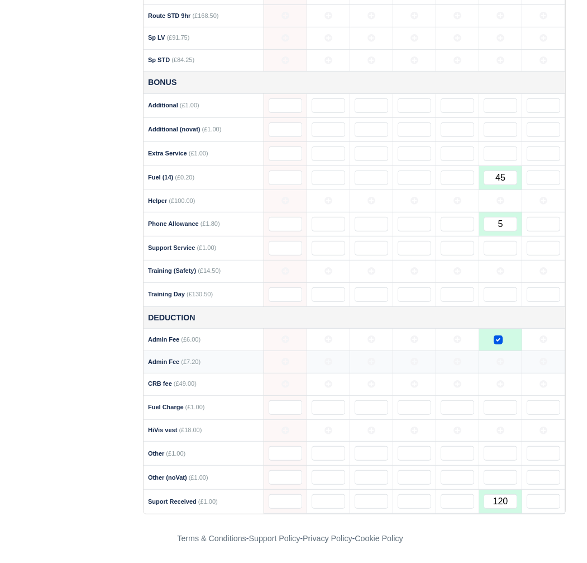
scroll to position [724, 4]
click at [496, 291] on input "text" at bounding box center [500, 294] width 34 height 15
type input "2"
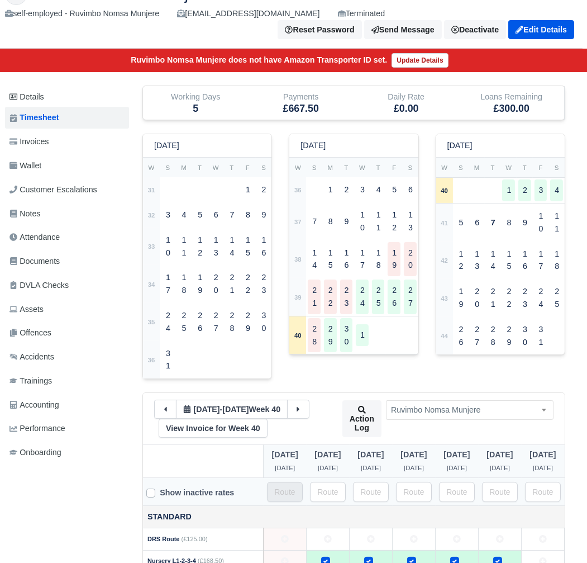
scroll to position [80, 4]
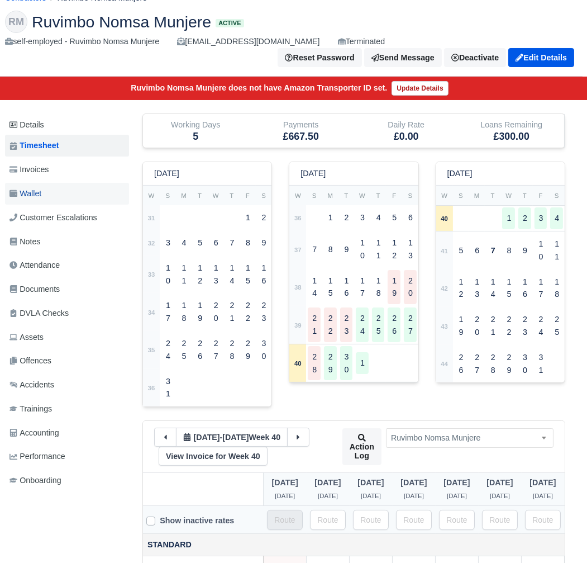
type input "2"
click at [53, 196] on link "Wallet" at bounding box center [67, 194] width 124 height 22
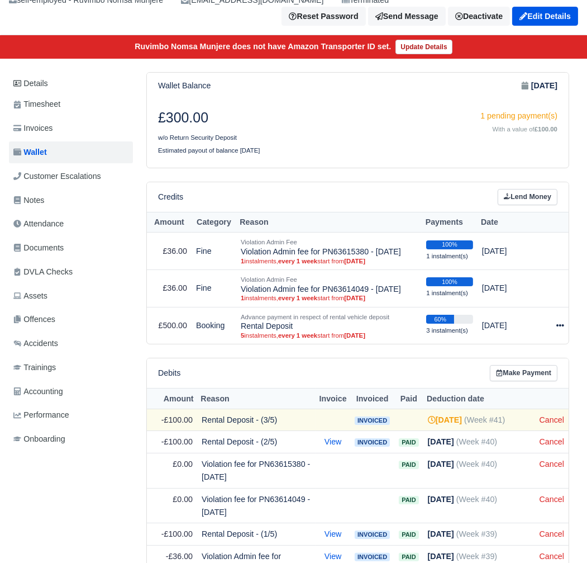
scroll to position [276, 0]
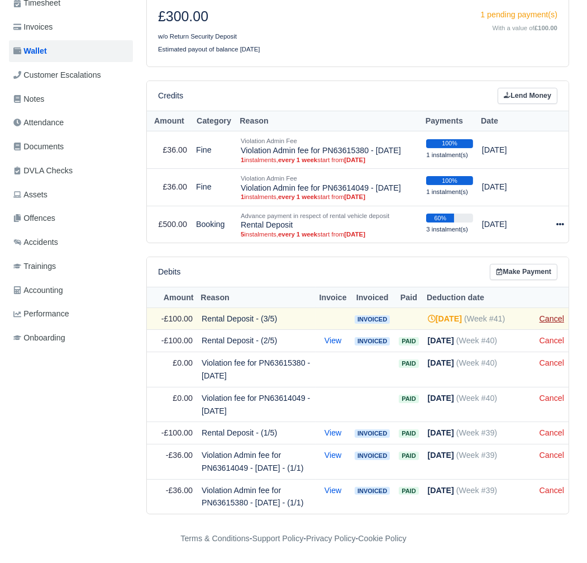
click at [546, 314] on link "Cancel" at bounding box center [552, 318] width 25 height 9
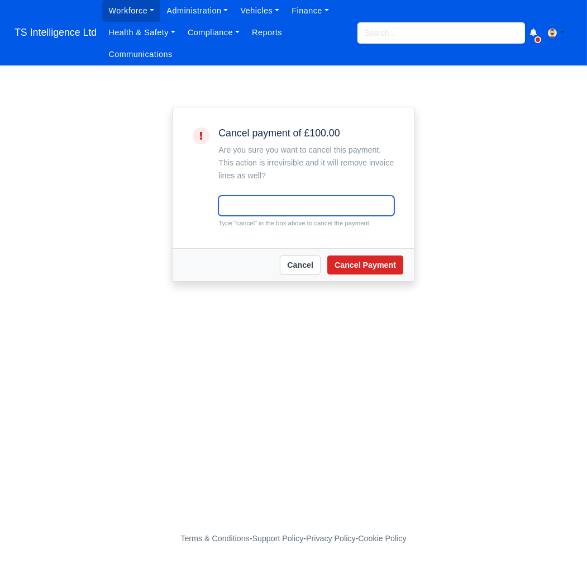
click at [274, 207] on input "text" at bounding box center [306, 206] width 176 height 20
type input "cancel"
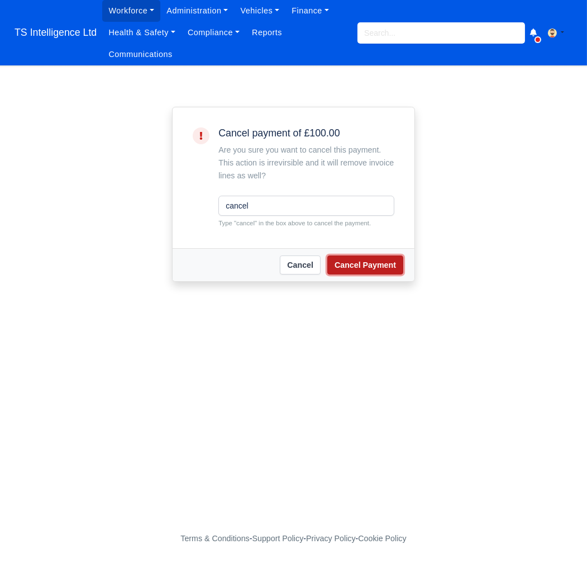
click at [354, 263] on button "Cancel Payment" at bounding box center [365, 264] width 76 height 19
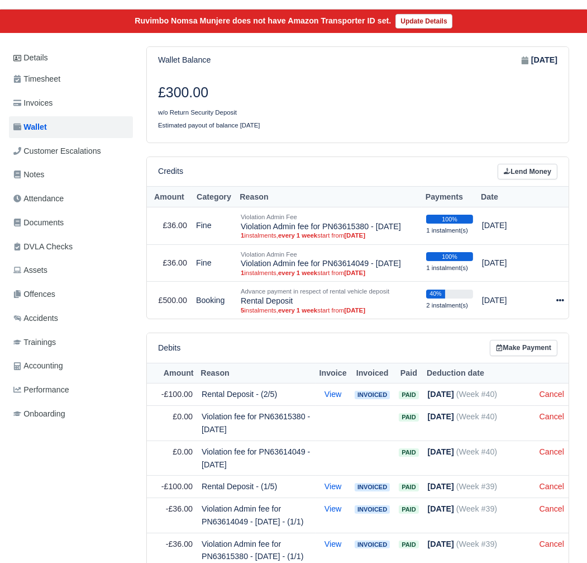
scroll to position [162, 0]
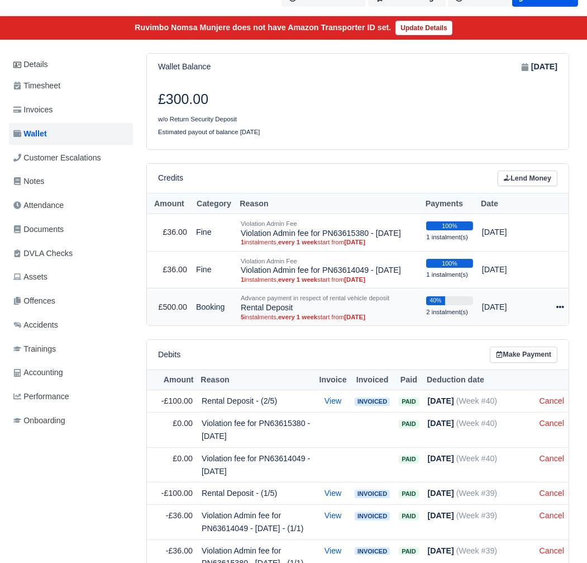
click at [561, 311] on icon at bounding box center [560, 307] width 8 height 8
click at [530, 350] on button "Make Payment" at bounding box center [512, 340] width 99 height 17
select select "5108"
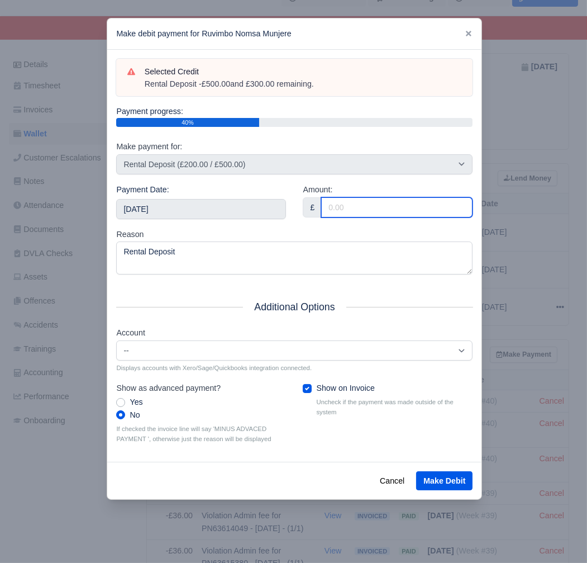
click at [361, 200] on input "Amount:" at bounding box center [396, 207] width 151 height 20
type input "300"
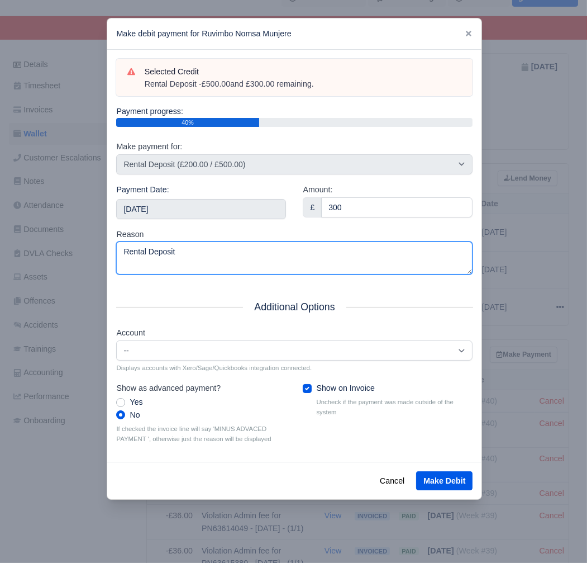
click at [259, 251] on textarea "Rental Deposit" at bounding box center [294, 257] width 356 height 33
type textarea "Rental Deposit - repayment"
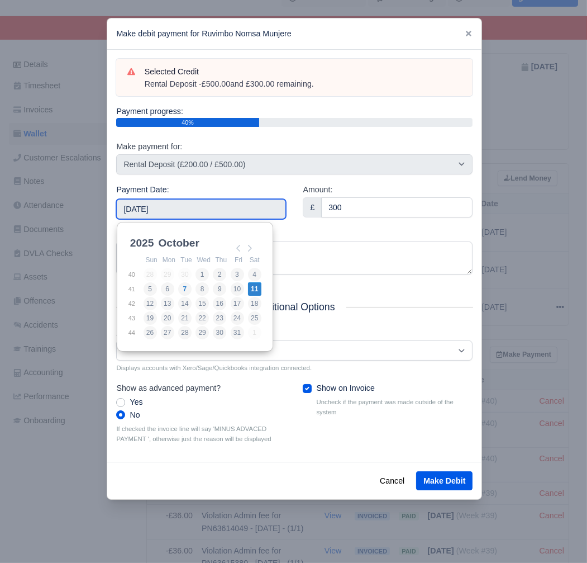
click at [203, 206] on input "2025-10-11" at bounding box center [201, 209] width 170 height 20
type input "2025-10-04"
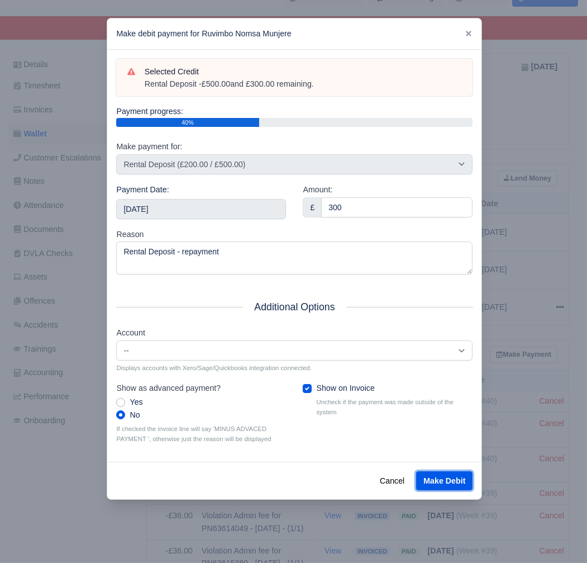
click at [428, 473] on button "Make Debit" at bounding box center [444, 480] width 56 height 19
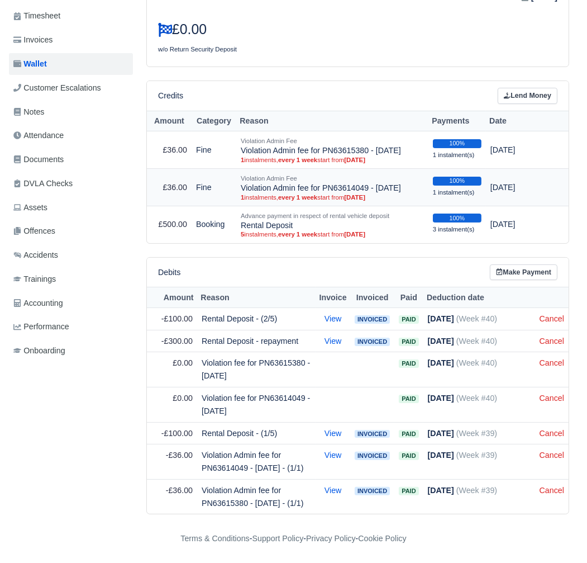
scroll to position [30, 0]
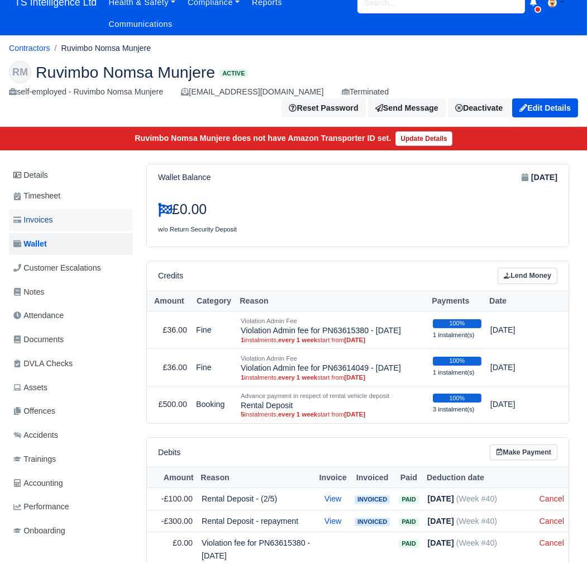
click at [44, 217] on span "Invoices" at bounding box center [32, 219] width 39 height 13
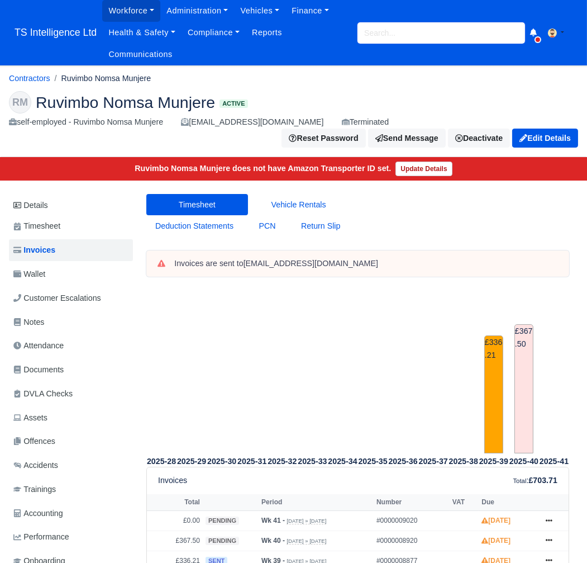
click at [392, 37] on input "search" at bounding box center [442, 32] width 168 height 21
type input "aro"
type input "[PERSON_NAME]"
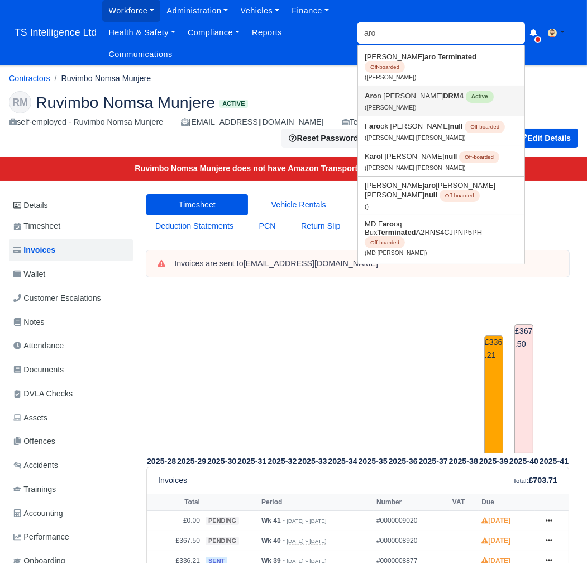
click at [400, 91] on link "Aro n [PERSON_NAME] DRM4 Active ([PERSON_NAME])" at bounding box center [441, 101] width 166 height 30
type input "[PERSON_NAME]"
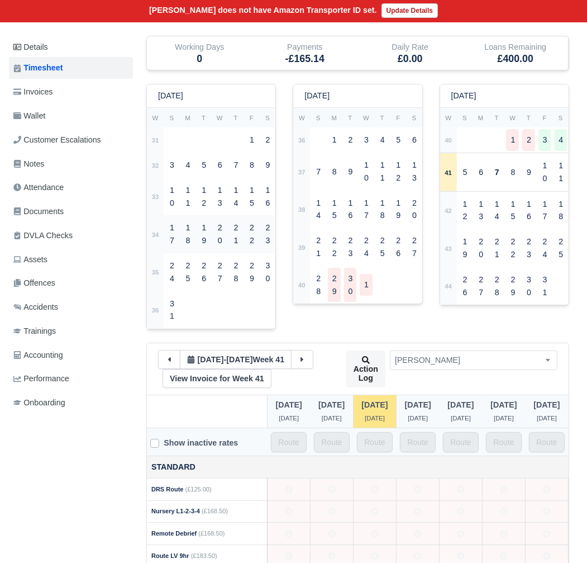
scroll to position [180, 0]
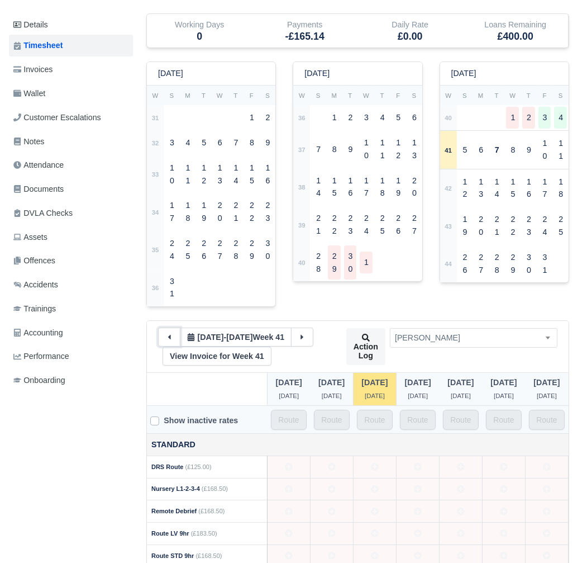
click at [168, 339] on icon at bounding box center [169, 337] width 8 height 8
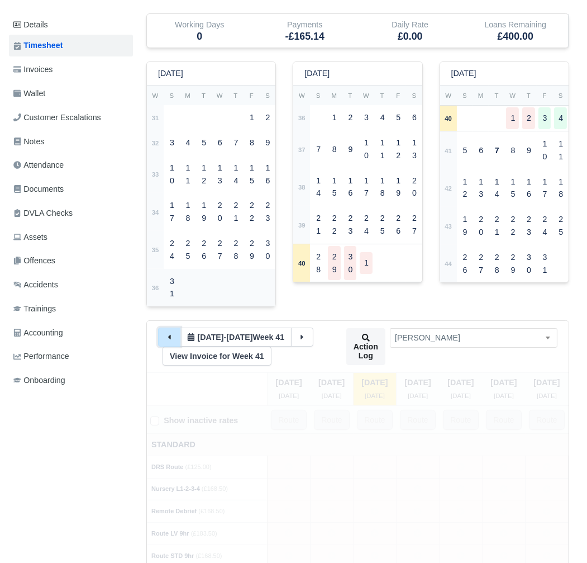
type input "31"
type input "1"
type input "40"
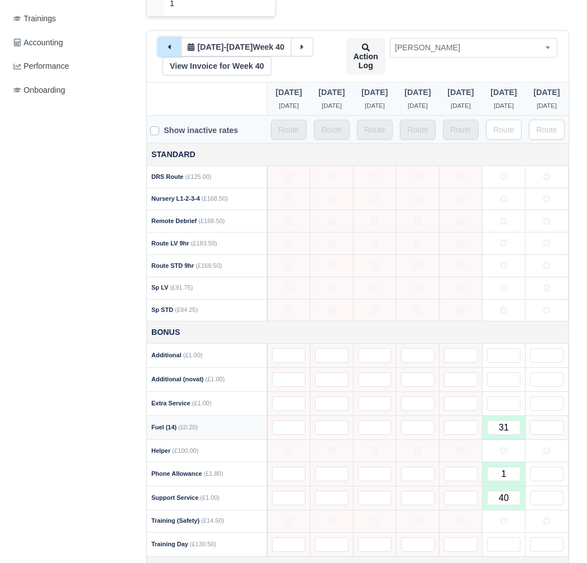
scroll to position [724, 0]
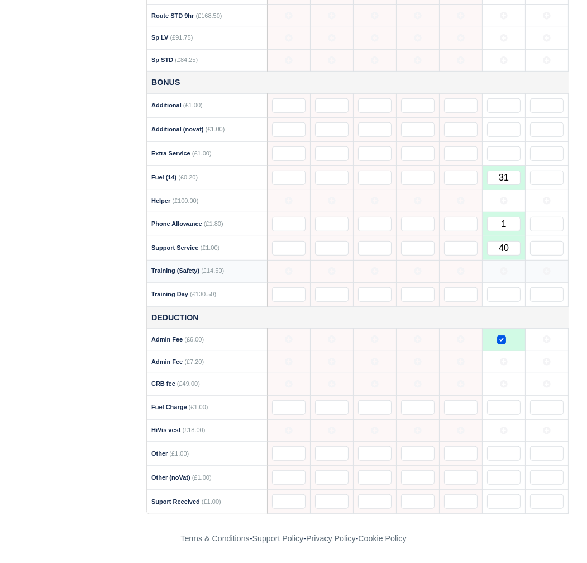
click at [498, 273] on td at bounding box center [504, 271] width 43 height 22
click at [500, 296] on input "text" at bounding box center [504, 294] width 34 height 15
type input "1"
click at [503, 380] on icon at bounding box center [504, 384] width 8 height 8
click at [499, 434] on td at bounding box center [504, 430] width 43 height 22
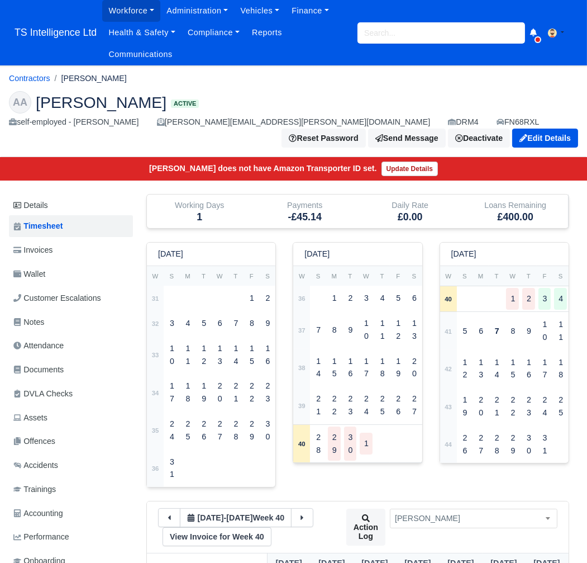
scroll to position [194, 0]
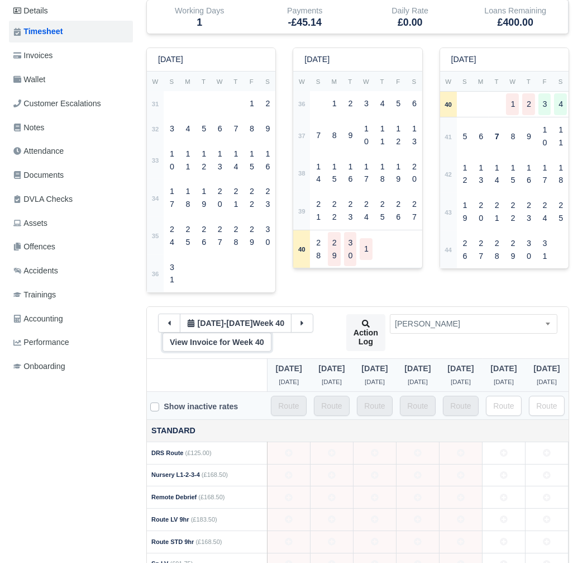
click at [202, 342] on link "View Invoice for Week 40" at bounding box center [217, 341] width 109 height 19
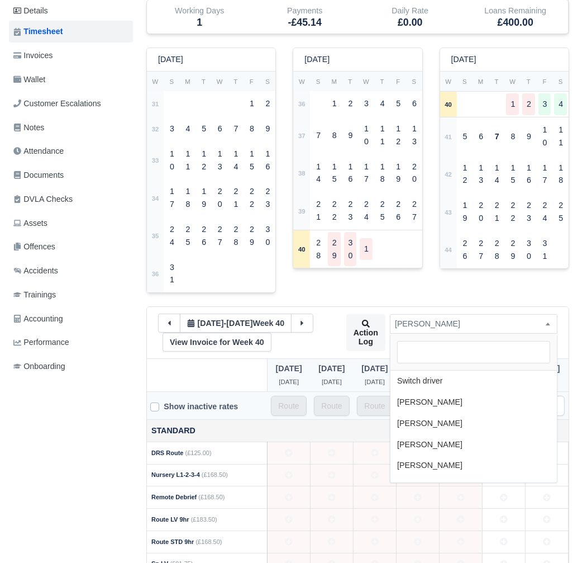
click at [439, 325] on span "[PERSON_NAME]" at bounding box center [473, 324] width 166 height 14
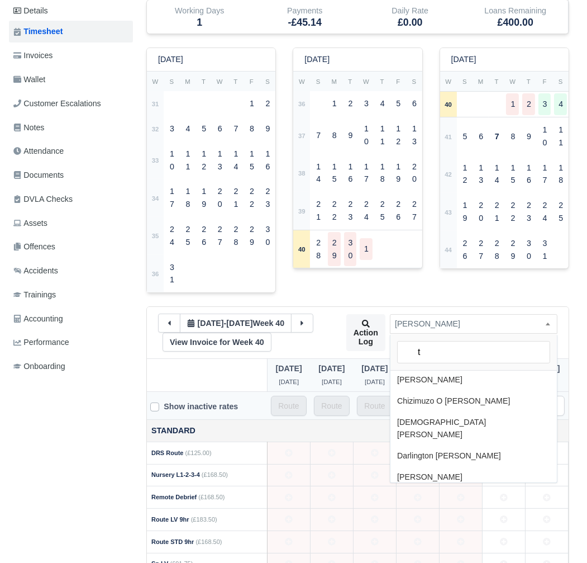
scroll to position [0, 0]
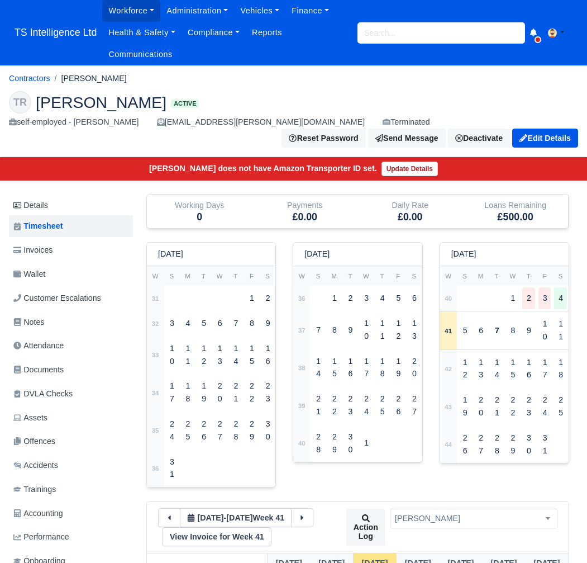
scroll to position [210, 0]
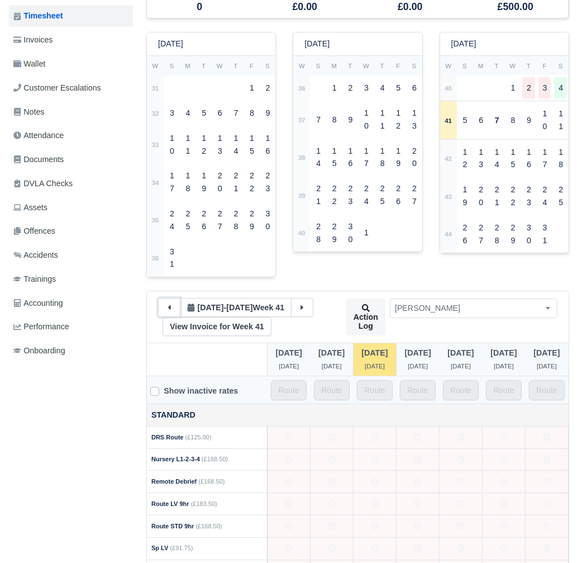
click at [170, 305] on icon at bounding box center [169, 307] width 3 height 4
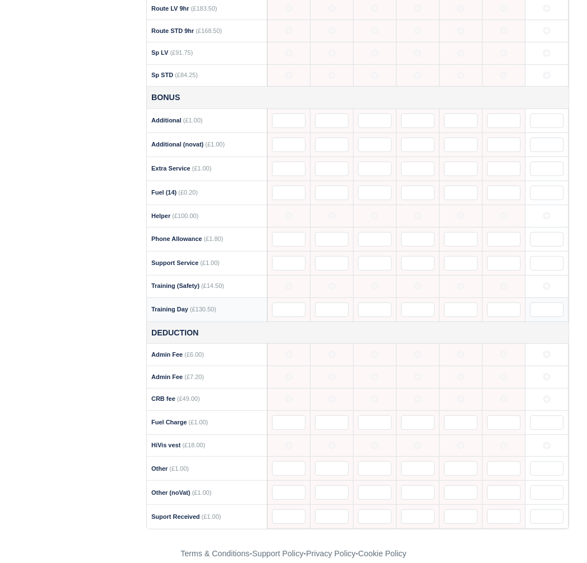
scroll to position [705, 4]
click at [537, 302] on input "text" at bounding box center [543, 309] width 34 height 15
click at [542, 282] on icon at bounding box center [543, 286] width 8 height 8
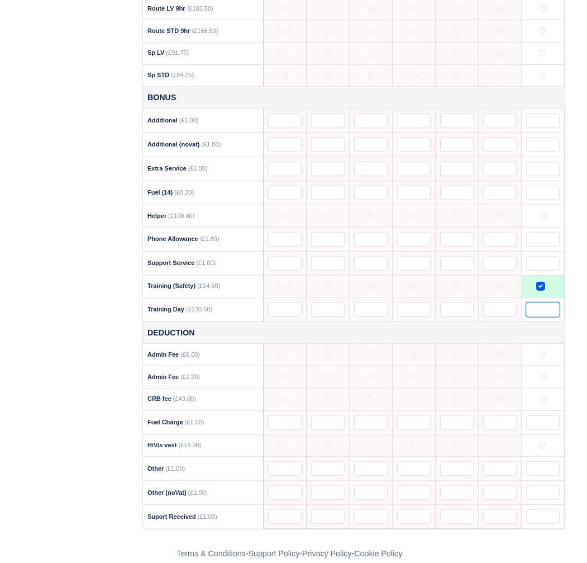
click at [542, 302] on input "text" at bounding box center [543, 309] width 34 height 15
type input "1"
click at [549, 388] on td at bounding box center [543, 399] width 43 height 22
click at [539, 441] on icon at bounding box center [543, 445] width 8 height 8
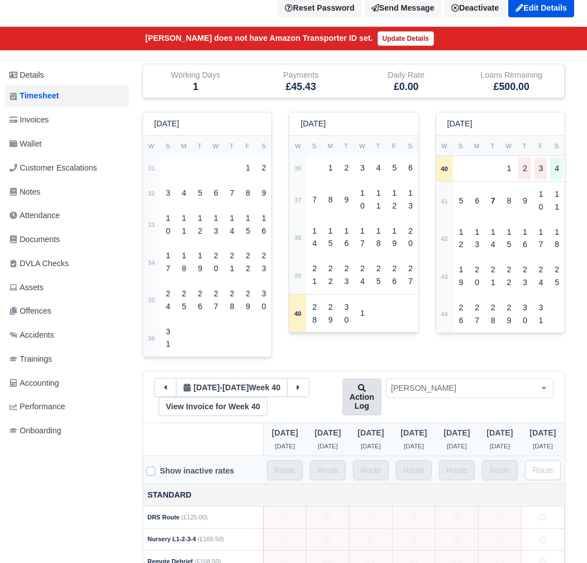
scroll to position [66, 4]
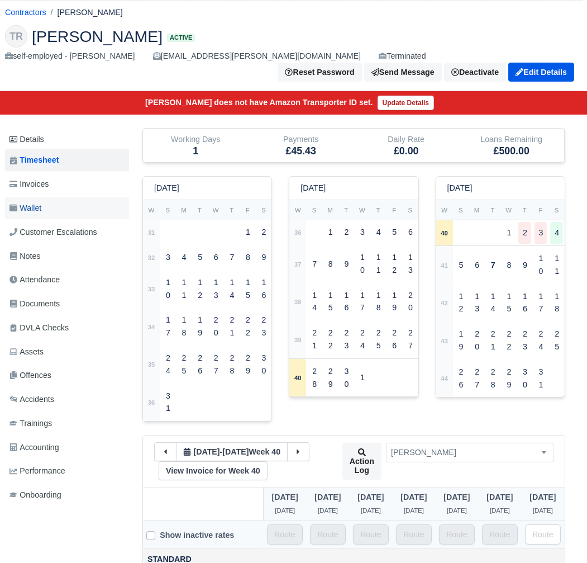
click at [48, 197] on link "Wallet" at bounding box center [67, 208] width 124 height 22
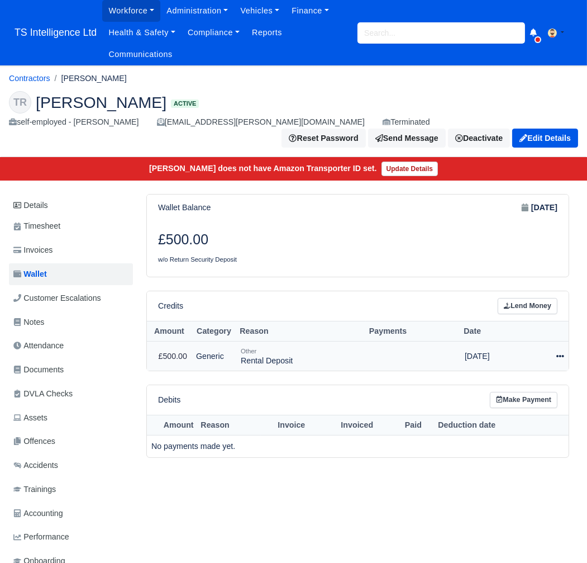
click at [557, 355] on icon at bounding box center [560, 356] width 8 height 2
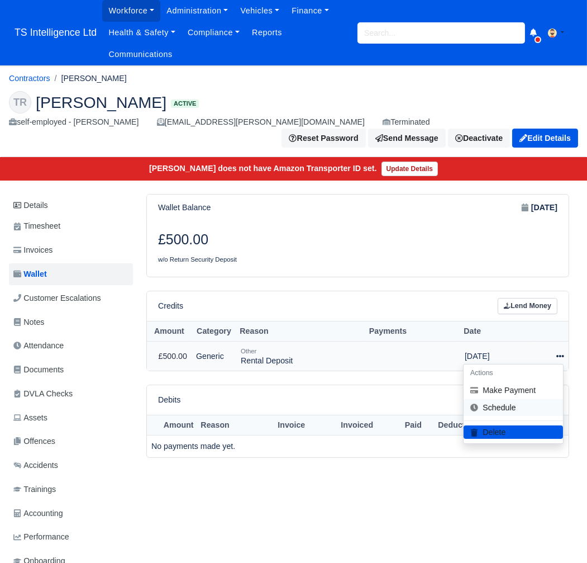
click at [513, 398] on link "Schedule" at bounding box center [513, 406] width 99 height 17
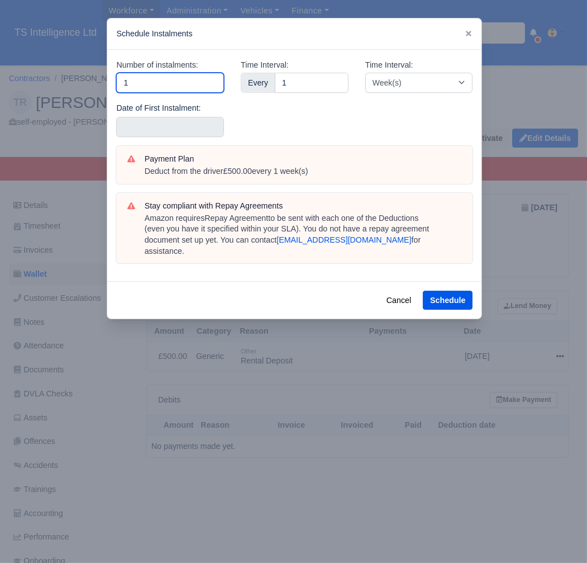
click at [178, 89] on input "1" at bounding box center [170, 83] width 108 height 20
type input "5"
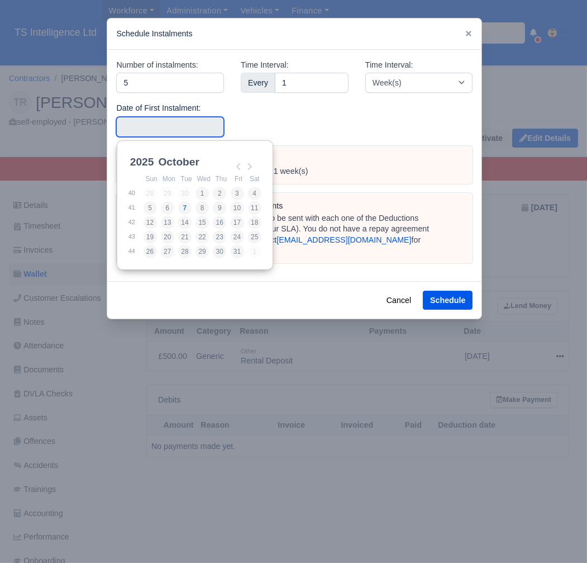
click at [172, 121] on input "Use the arrow keys to pick a date" at bounding box center [170, 127] width 108 height 20
type input "2025-10-04"
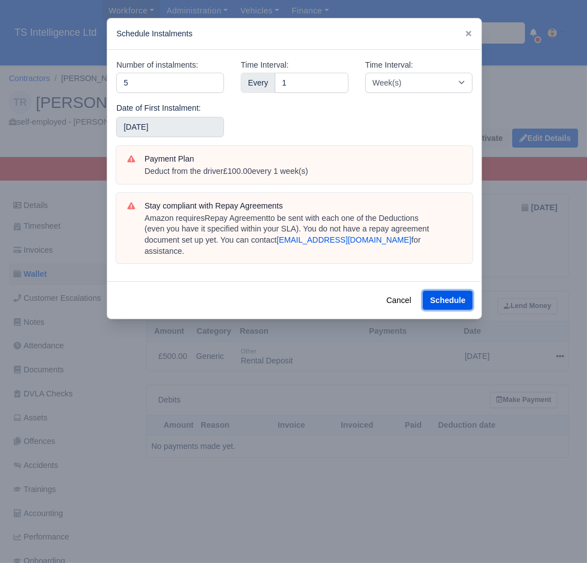
click at [446, 290] on button "Schedule" at bounding box center [448, 299] width 50 height 19
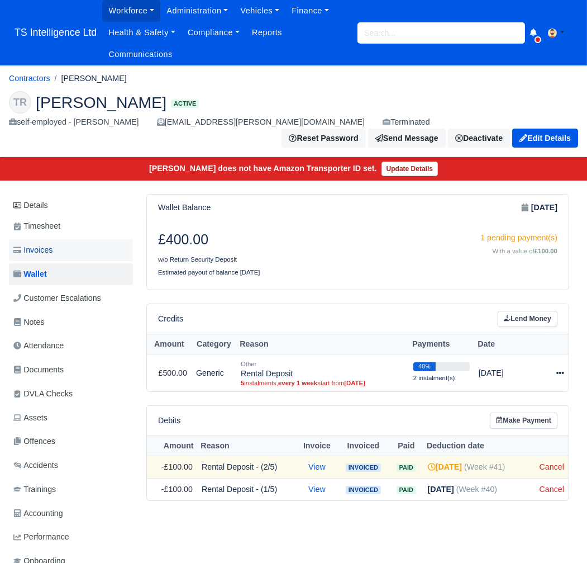
click at [65, 239] on link "Invoices" at bounding box center [71, 250] width 124 height 22
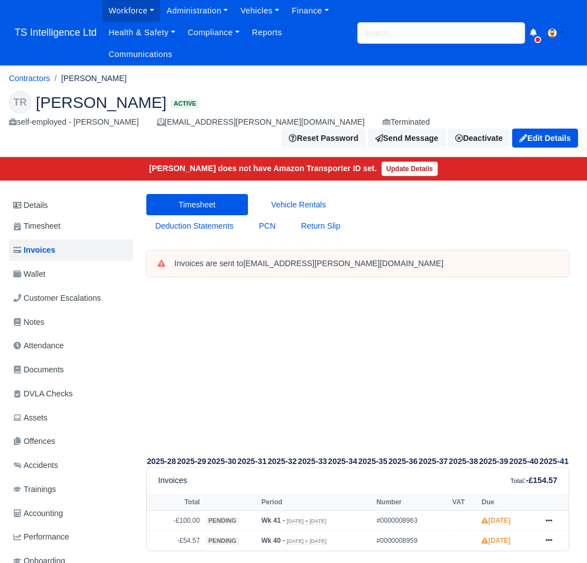
click at [392, 31] on input "search" at bounding box center [442, 32] width 168 height 21
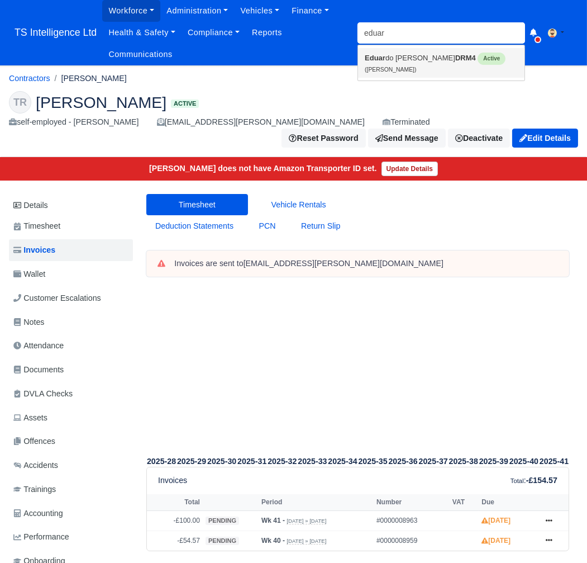
click at [393, 59] on link "Eduar do [PERSON_NAME] DRM4 Active ([PERSON_NAME])" at bounding box center [441, 63] width 166 height 30
type input "[PERSON_NAME]"
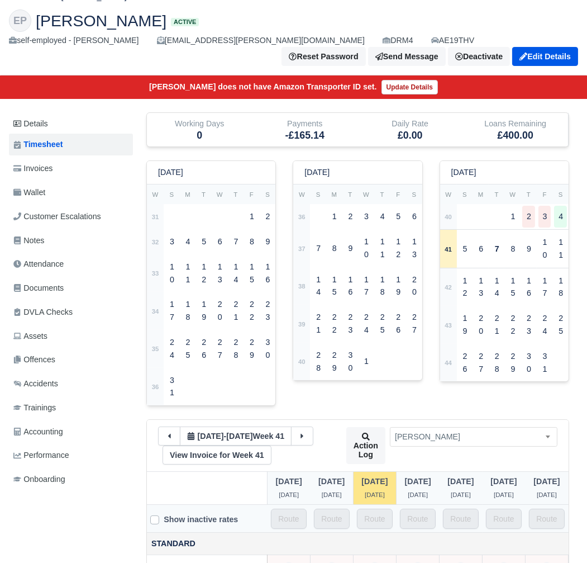
scroll to position [145, 0]
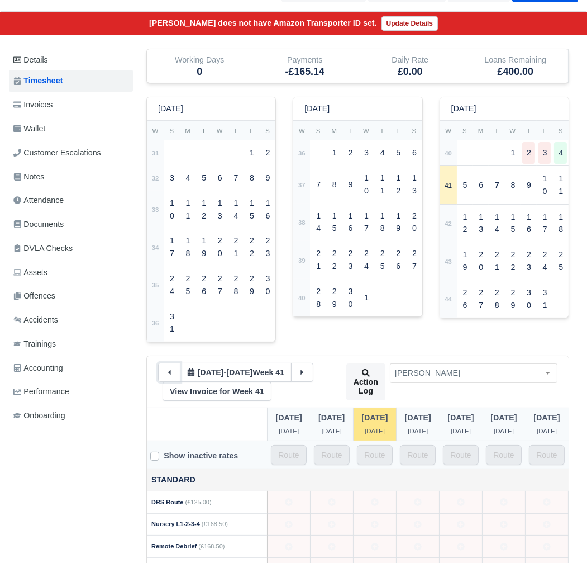
click at [165, 372] on icon at bounding box center [169, 372] width 8 height 8
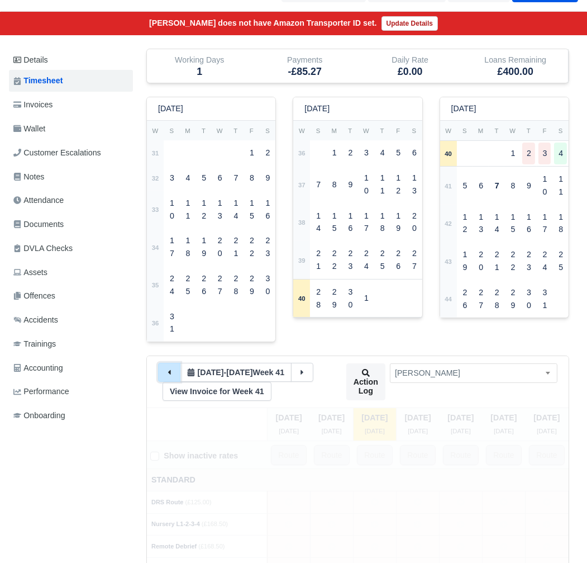
type input "15"
type input "1"
type input "120"
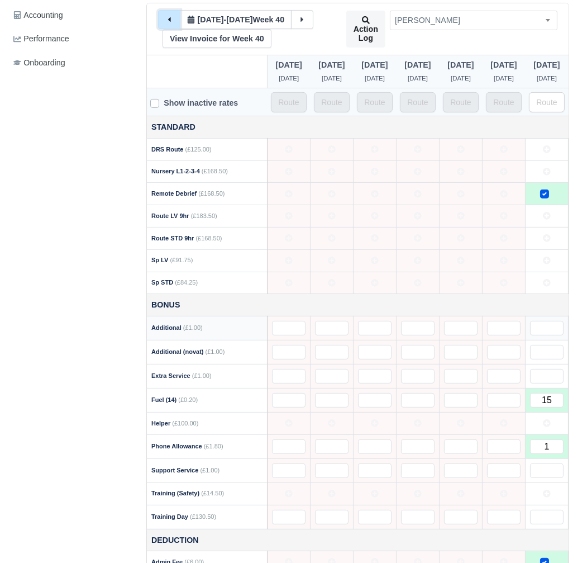
scroll to position [724, 0]
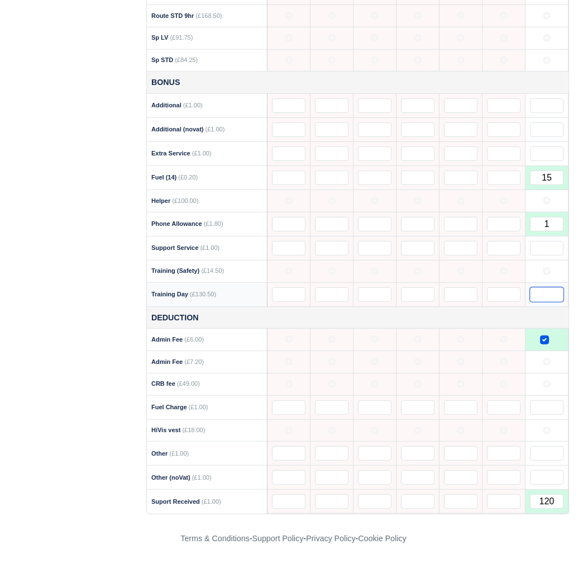
click at [545, 293] on input "text" at bounding box center [547, 294] width 34 height 15
click at [547, 269] on icon at bounding box center [547, 271] width 8 height 8
click at [547, 297] on input "text" at bounding box center [547, 294] width 34 height 15
type input "1"
click at [544, 387] on icon at bounding box center [547, 384] width 8 height 8
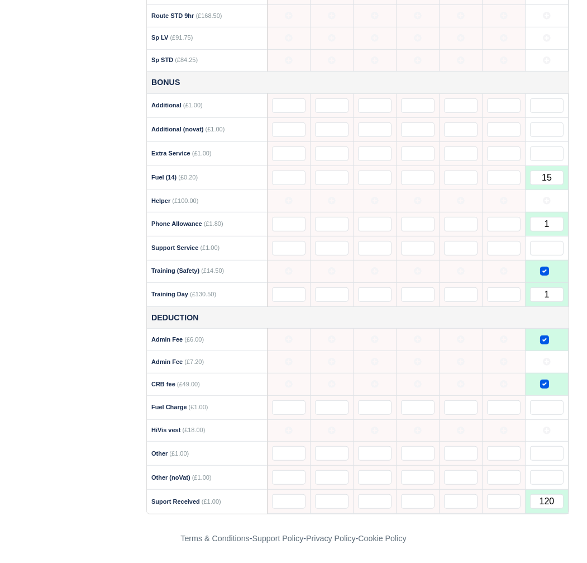
click at [545, 431] on icon at bounding box center [547, 430] width 8 height 8
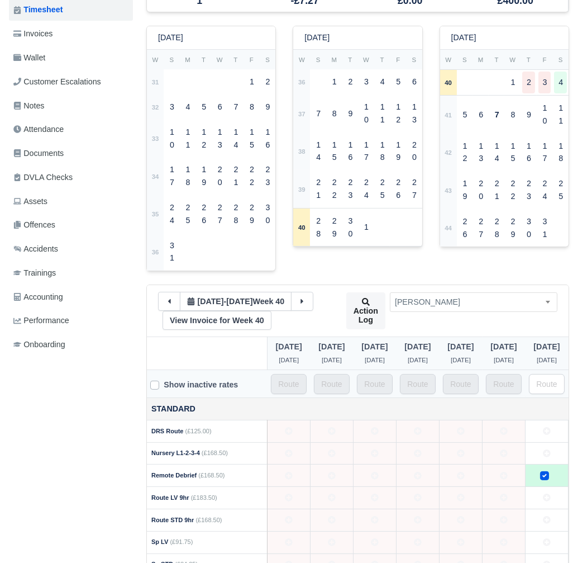
scroll to position [222, 0]
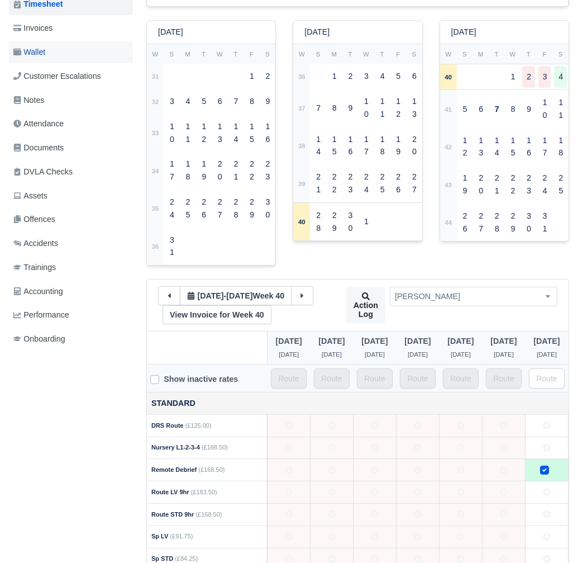
click at [54, 52] on link "Wallet" at bounding box center [71, 52] width 124 height 22
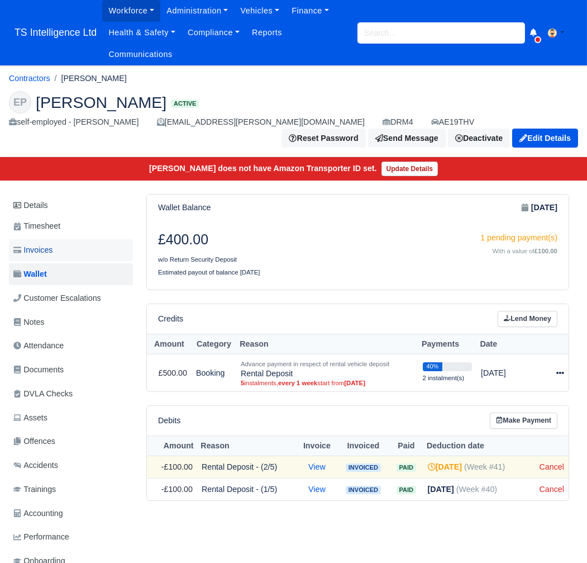
click at [58, 247] on link "Invoices" at bounding box center [71, 250] width 124 height 22
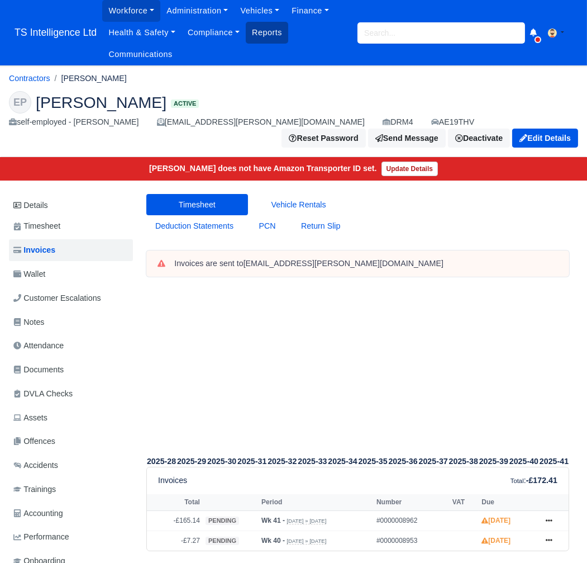
click at [256, 34] on link "Reports" at bounding box center [267, 33] width 42 height 22
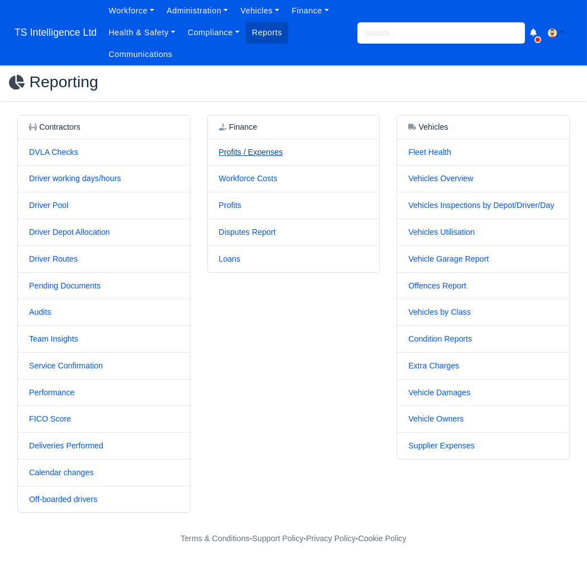
click at [258, 150] on link "Profits / Expenses" at bounding box center [251, 151] width 64 height 9
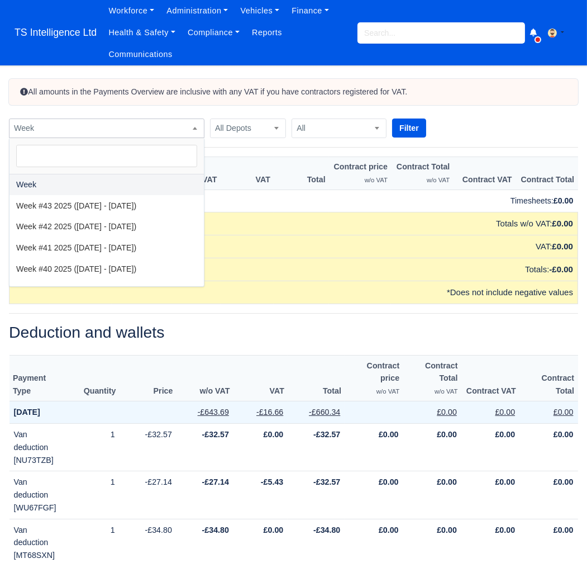
scroll to position [1, 0]
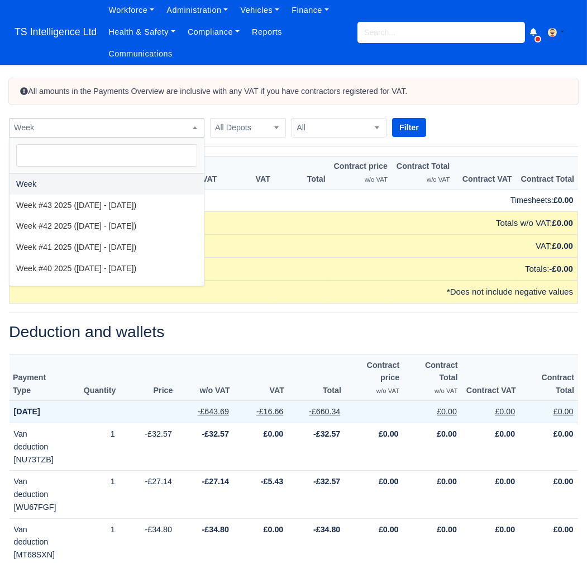
click at [138, 130] on span "Week" at bounding box center [106, 128] width 194 height 14
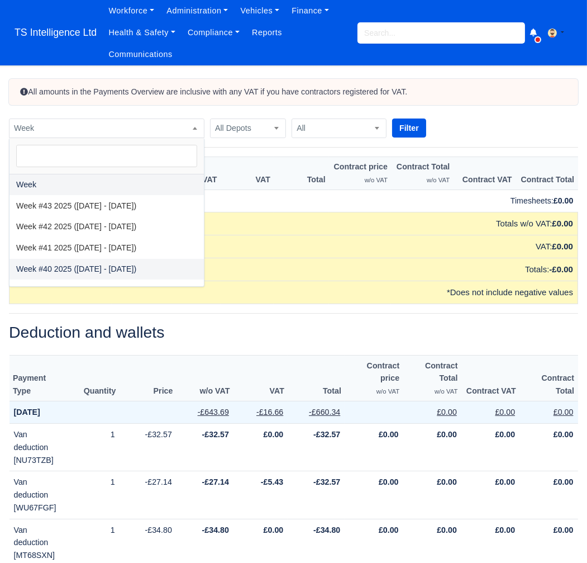
select select "2025-09-28|2025-10-04"
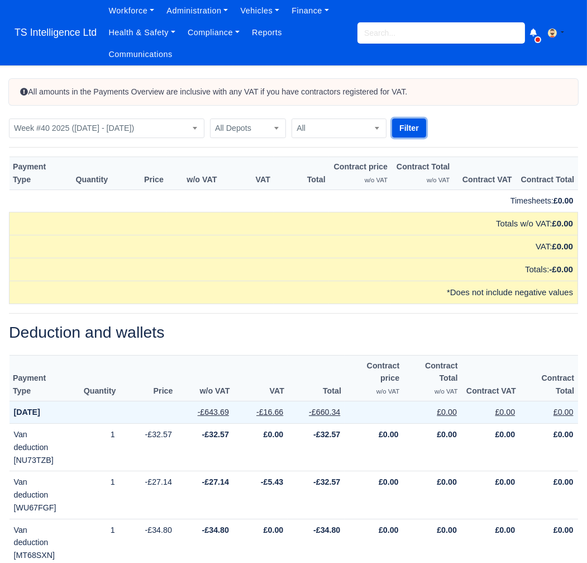
click at [407, 131] on button "Filter" at bounding box center [409, 127] width 34 height 19
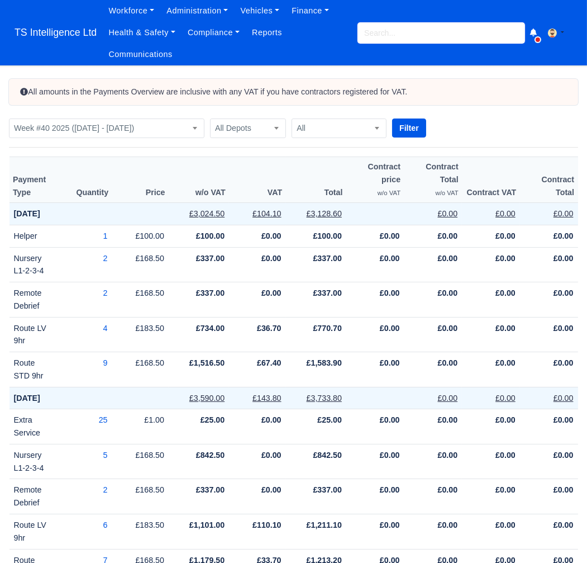
click at [424, 30] on input "search" at bounding box center [442, 32] width 168 height 21
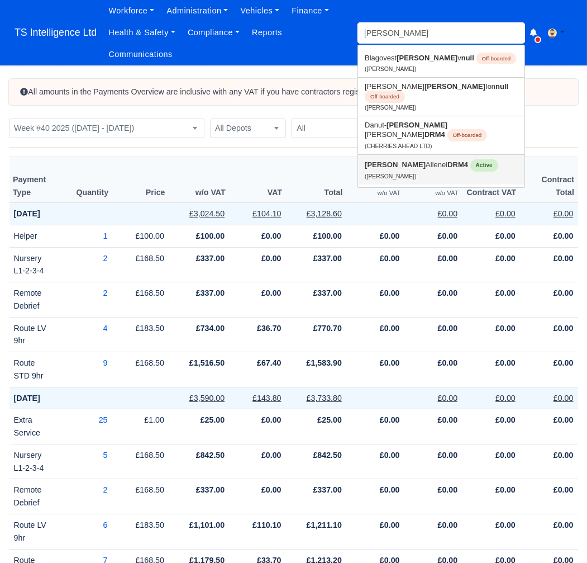
click at [398, 155] on link "[PERSON_NAME] DRM4 Active ([PERSON_NAME])" at bounding box center [441, 170] width 166 height 30
type input "[PERSON_NAME]"
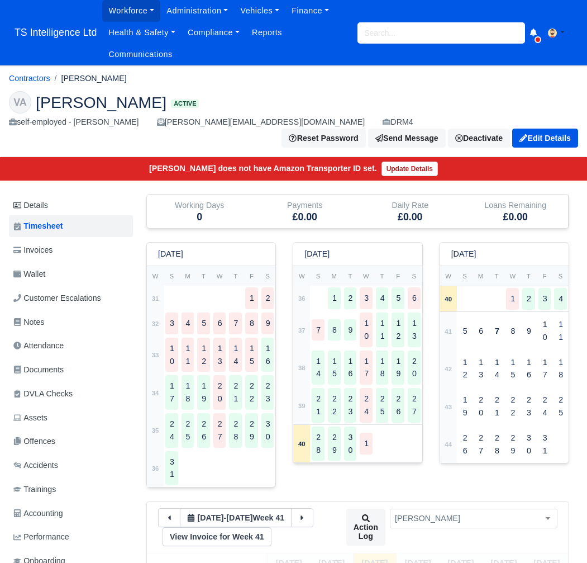
scroll to position [240, 0]
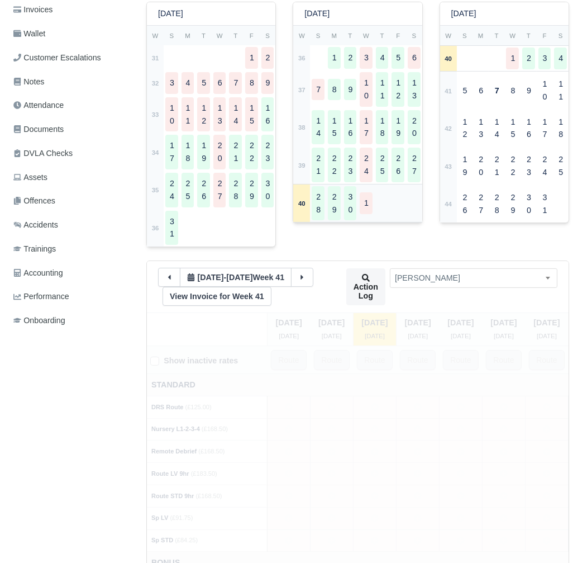
type input "24"
type input "105"
type input "6"
type input "20"
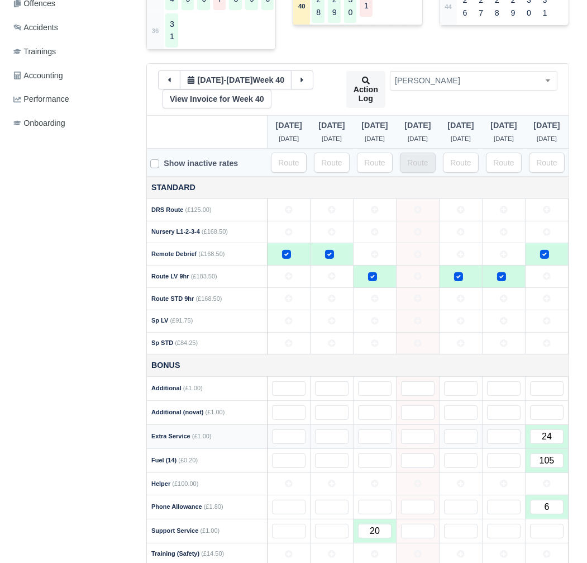
scroll to position [438, 0]
click at [243, 89] on link "View Invoice for Week 40" at bounding box center [217, 98] width 109 height 19
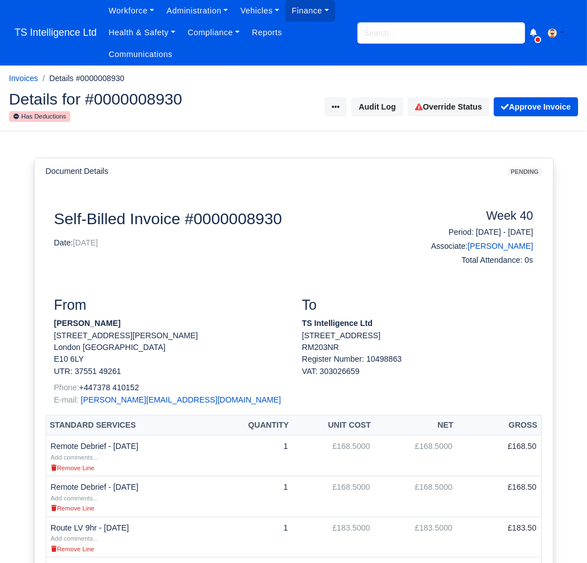
click at [379, 31] on input "search" at bounding box center [442, 32] width 168 height 21
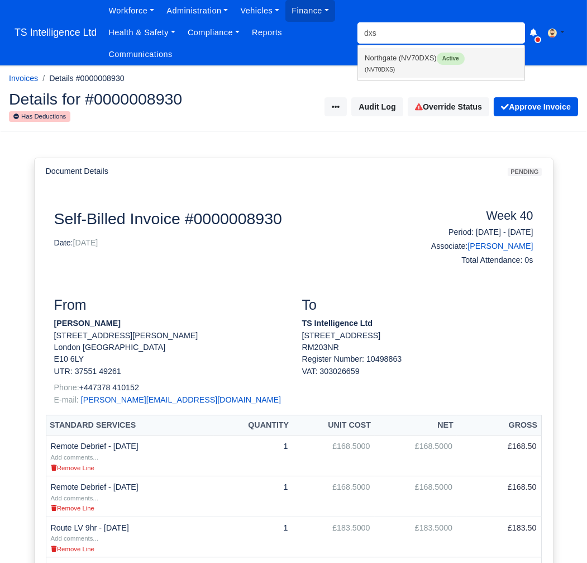
click at [382, 56] on link "Northgate (NV70DXS) Active (NV70DXS)" at bounding box center [441, 63] width 166 height 30
type input "NV70DXS"
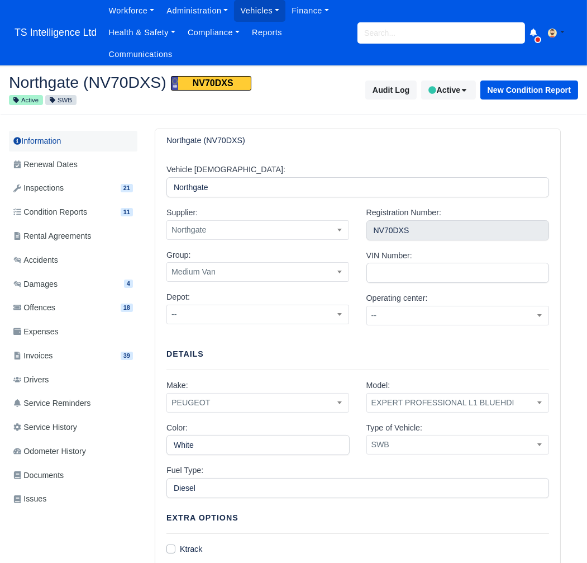
click at [35, 141] on link "Information" at bounding box center [73, 141] width 128 height 21
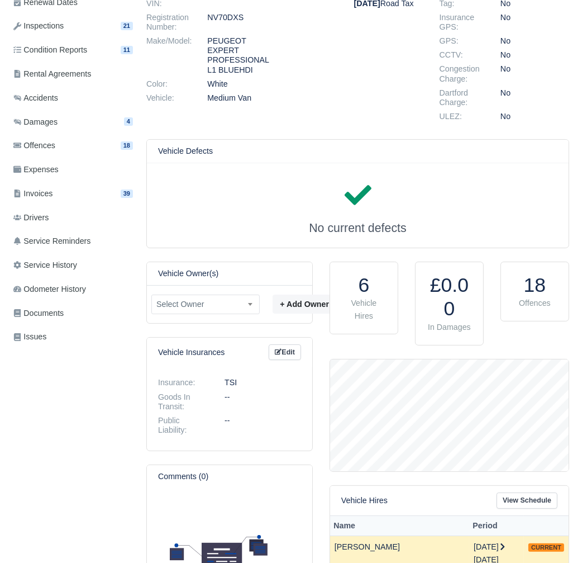
scroll to position [118, 0]
